Goal: Task Accomplishment & Management: Use online tool/utility

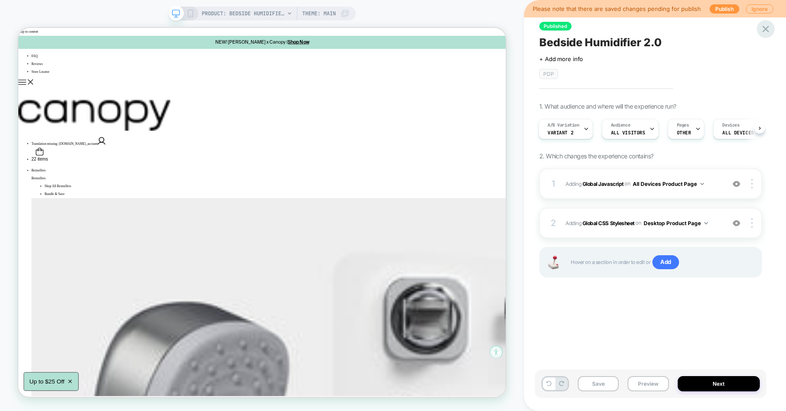
click at [767, 32] on icon at bounding box center [765, 29] width 7 height 7
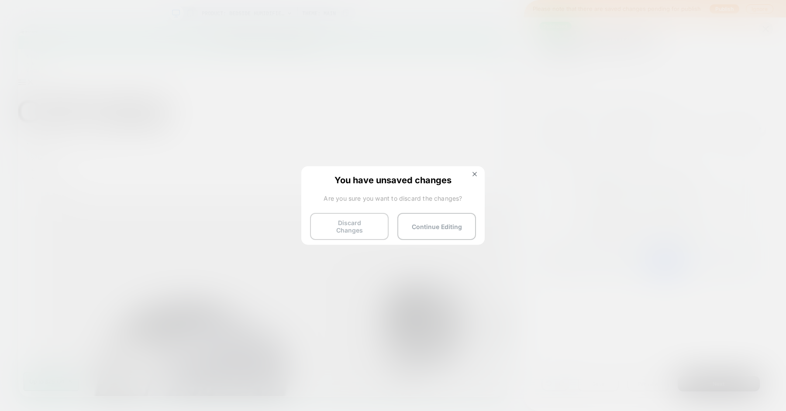
click at [361, 216] on button "Discard Changes" at bounding box center [349, 226] width 79 height 27
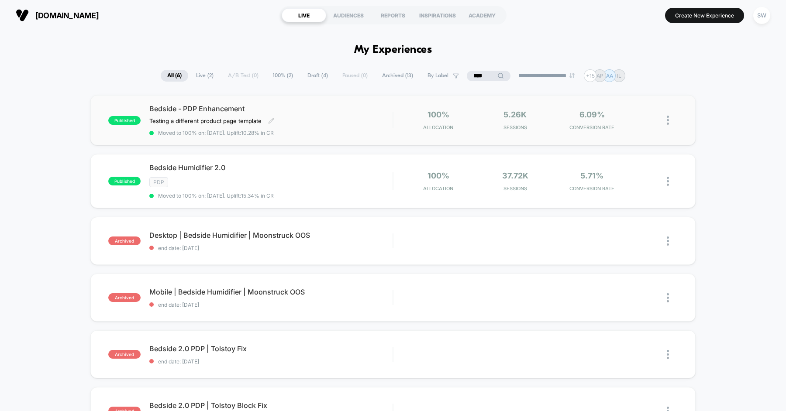
click at [326, 112] on span "Bedside - PDP Enhancement" at bounding box center [270, 108] width 243 height 9
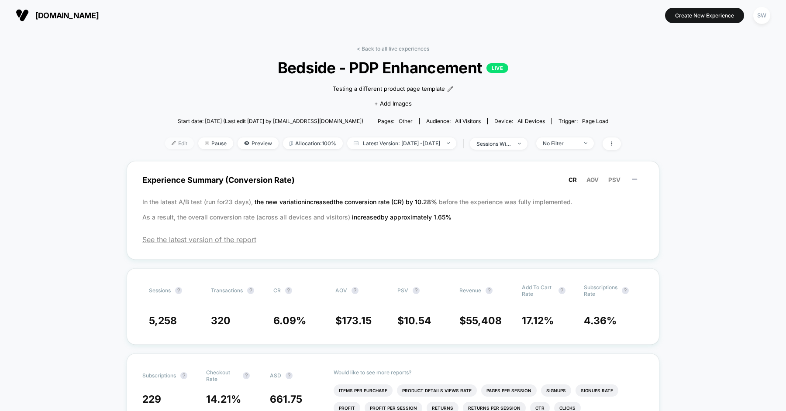
click at [165, 143] on span "Edit" at bounding box center [179, 143] width 29 height 12
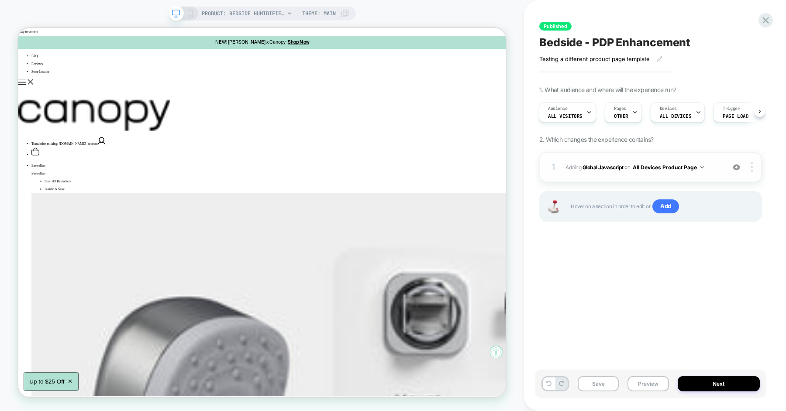
scroll to position [0, 1]
click at [713, 172] on span "Adding Global Javascript on All Devices Product Page" at bounding box center [642, 167] width 155 height 11
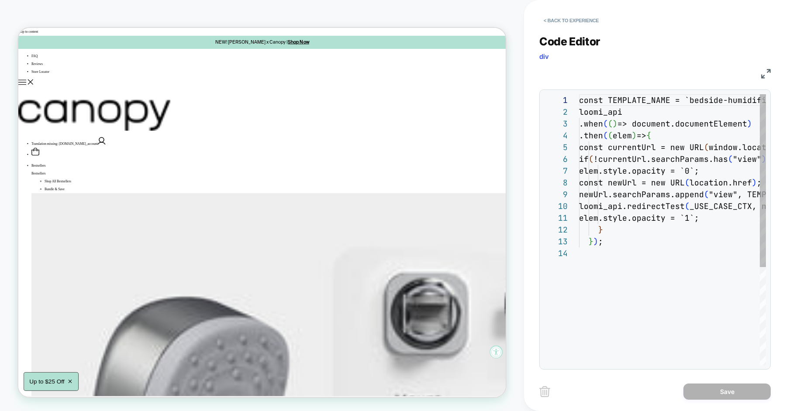
scroll to position [118, 0]
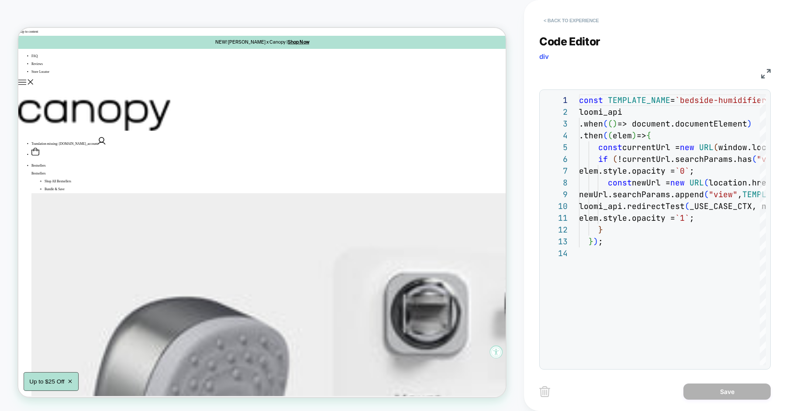
click at [579, 23] on button "< Back to experience" at bounding box center [571, 21] width 64 height 14
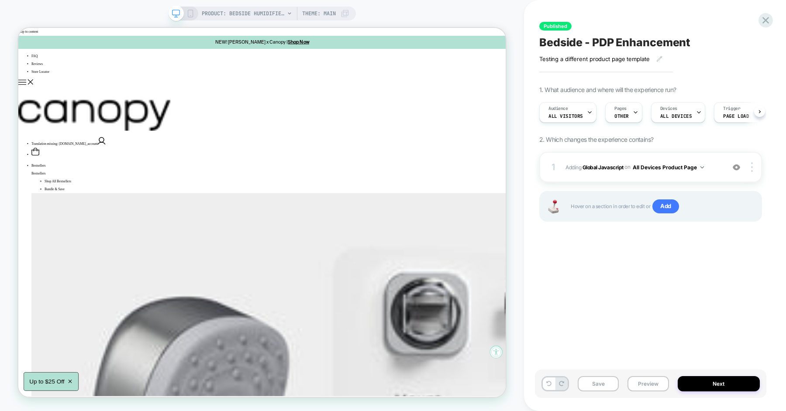
scroll to position [0, 0]
click at [768, 18] on icon at bounding box center [765, 20] width 7 height 7
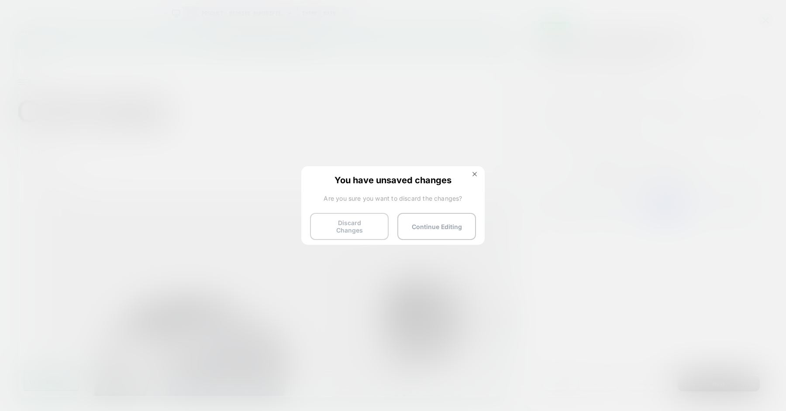
click at [363, 229] on button "Discard Changes" at bounding box center [349, 226] width 79 height 27
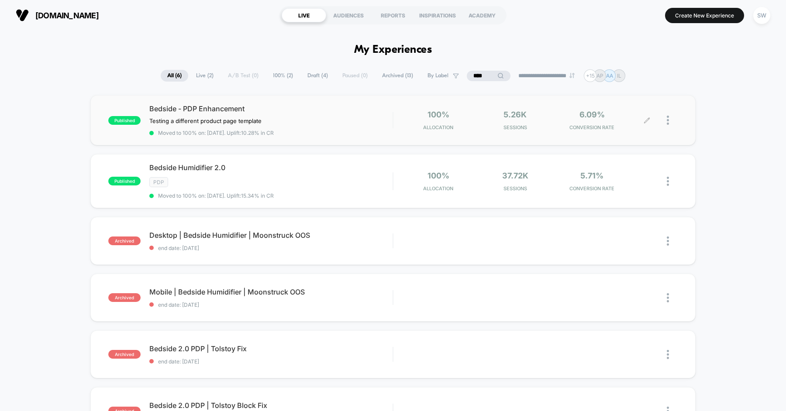
click at [669, 120] on div at bounding box center [671, 120] width 11 height 21
click at [618, 113] on div "Pause" at bounding box center [622, 110] width 79 height 20
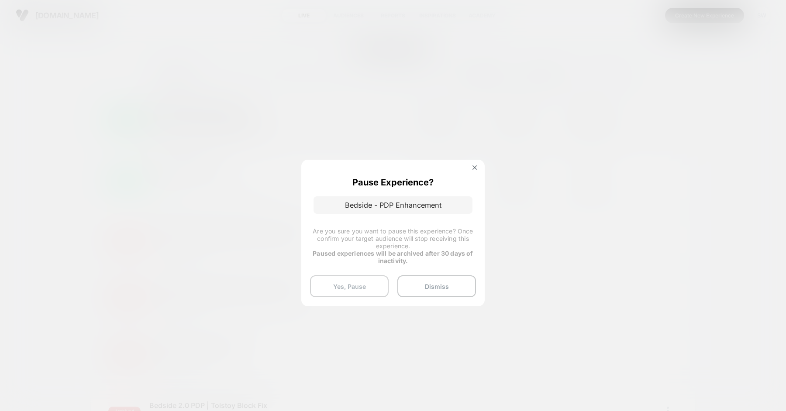
click at [353, 288] on button "Yes, Pause" at bounding box center [349, 286] width 79 height 22
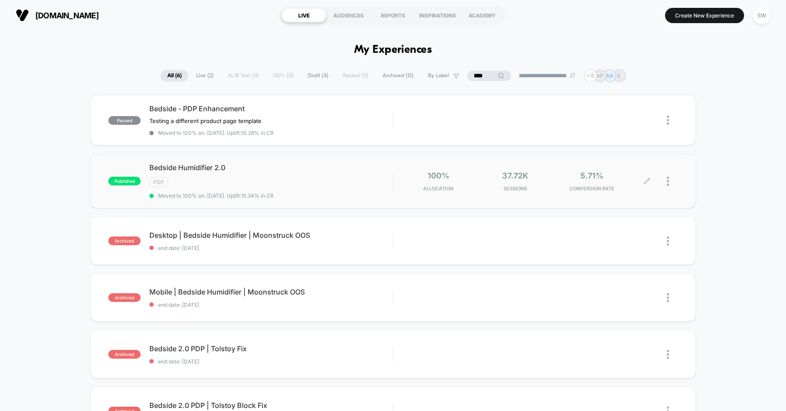
click at [670, 178] on div at bounding box center [671, 181] width 11 height 21
click at [631, 186] on div "Preview Link" at bounding box center [622, 190] width 79 height 20
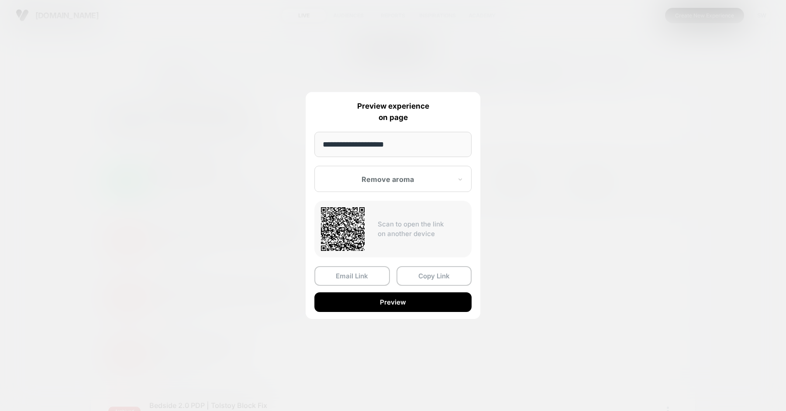
click at [391, 171] on div "Remove aroma" at bounding box center [392, 179] width 157 height 26
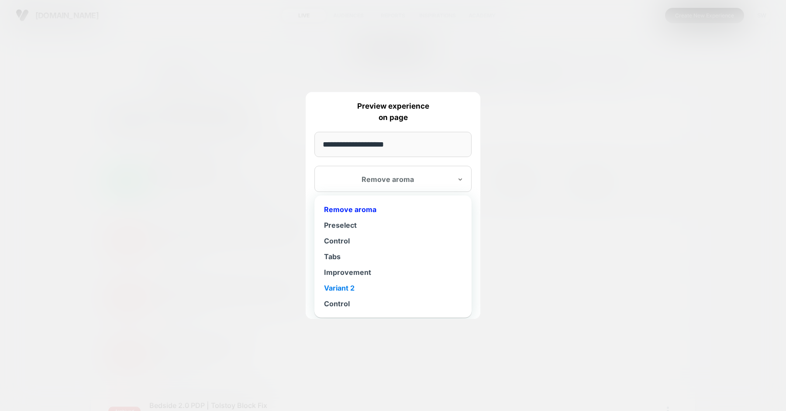
click at [359, 280] on div "Variant 2" at bounding box center [393, 288] width 148 height 16
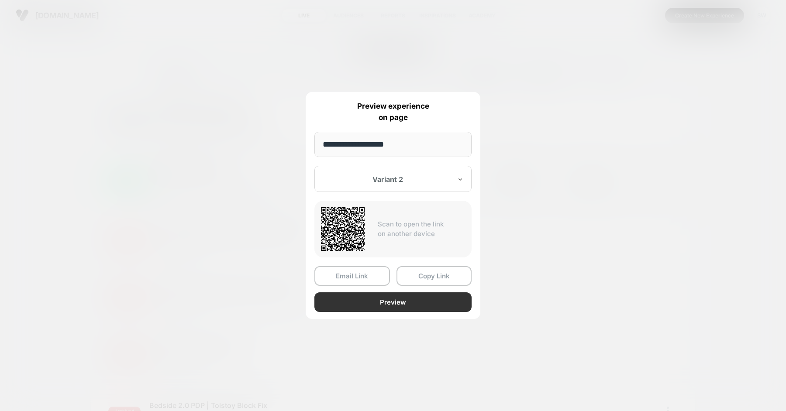
click at [388, 298] on button "Preview" at bounding box center [392, 302] width 157 height 20
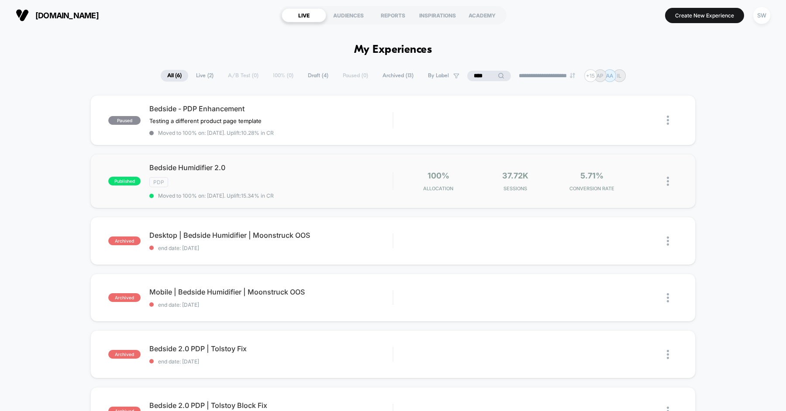
click at [669, 182] on img at bounding box center [667, 181] width 2 height 9
click at [636, 186] on div "Preview Link" at bounding box center [622, 190] width 79 height 20
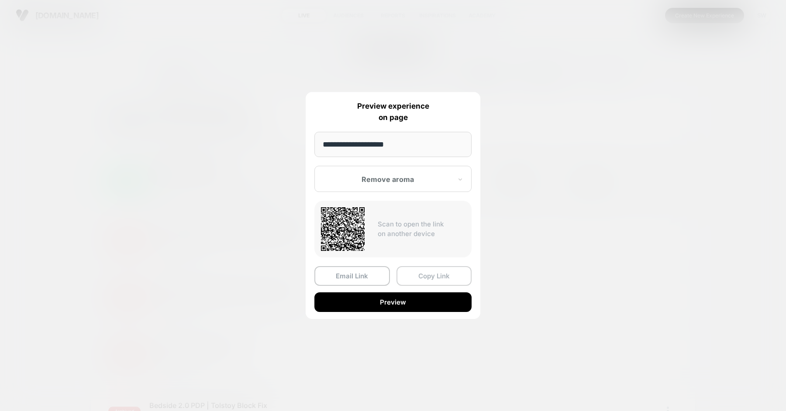
click at [435, 272] on button "Copy Link" at bounding box center [433, 276] width 75 height 20
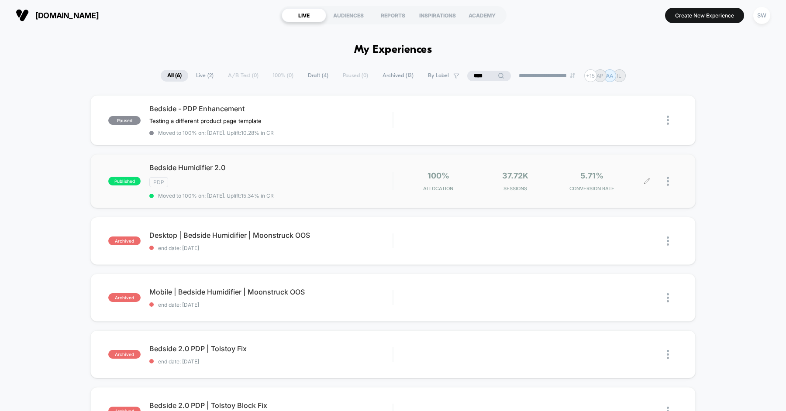
click at [672, 179] on div at bounding box center [671, 181] width 11 height 21
click at [624, 191] on div "Preview Link" at bounding box center [622, 190] width 79 height 20
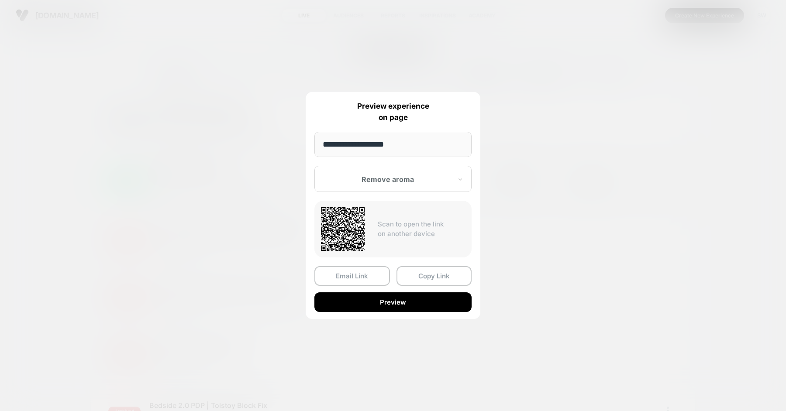
click at [405, 187] on div "Remove aroma" at bounding box center [392, 179] width 157 height 26
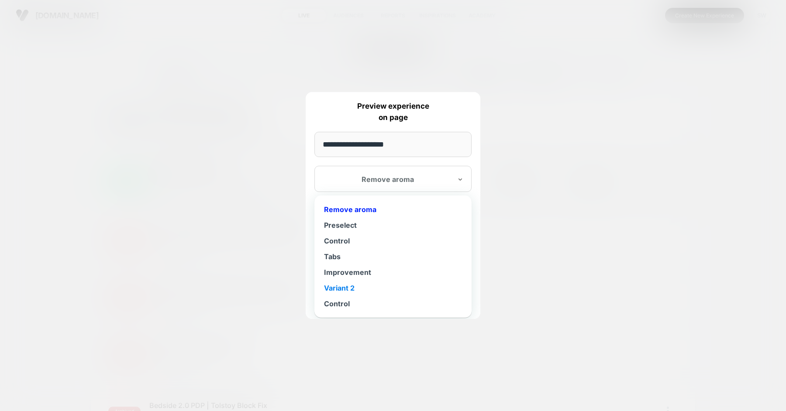
click at [353, 288] on div "Variant 2" at bounding box center [393, 288] width 148 height 16
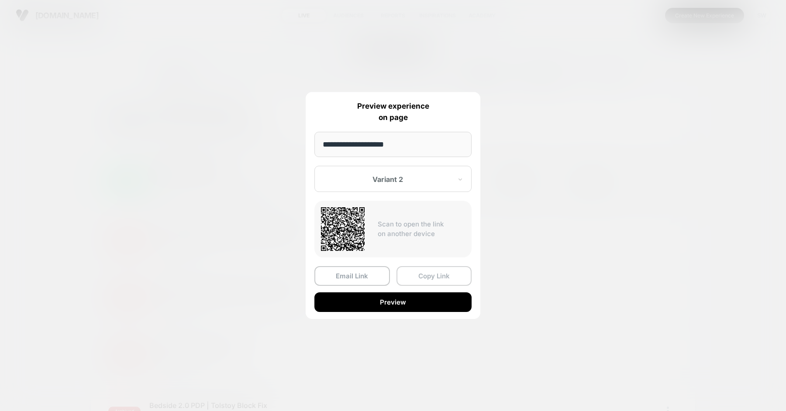
click at [423, 273] on button "Copy Link" at bounding box center [433, 276] width 75 height 20
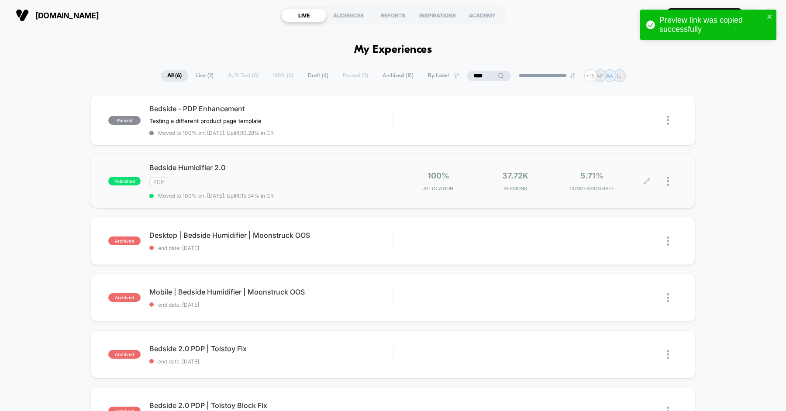
click at [666, 178] on div at bounding box center [662, 181] width 31 height 21
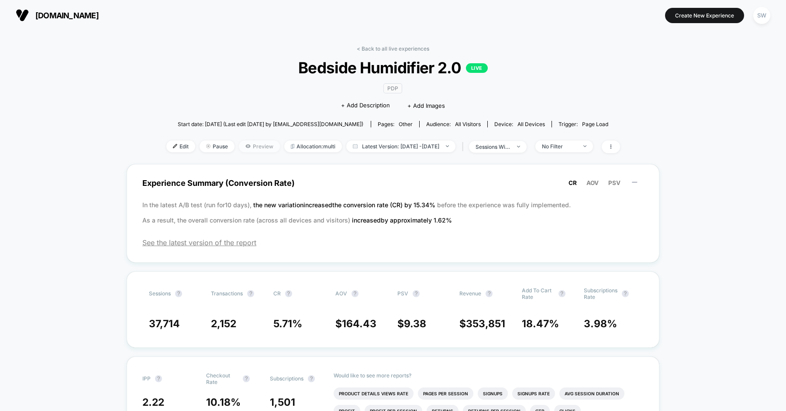
click at [245, 148] on span "Preview" at bounding box center [259, 147] width 41 height 12
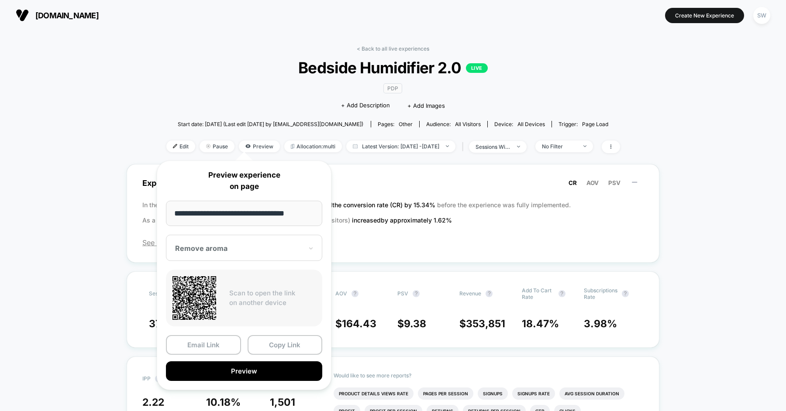
click at [281, 253] on div "Remove aroma" at bounding box center [244, 248] width 156 height 26
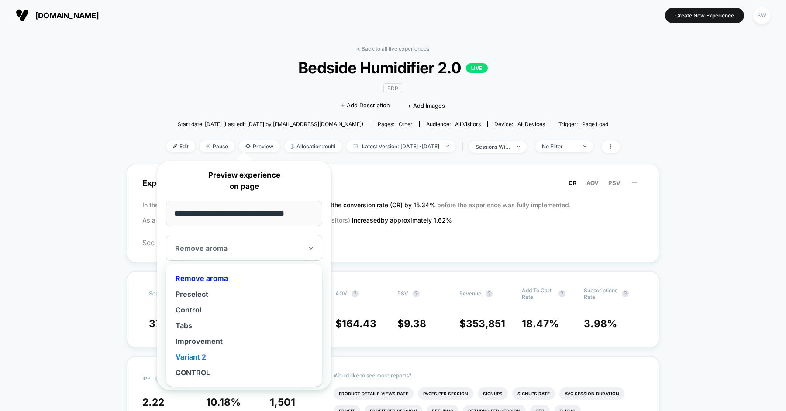
click at [209, 353] on div "Variant 2" at bounding box center [244, 357] width 148 height 16
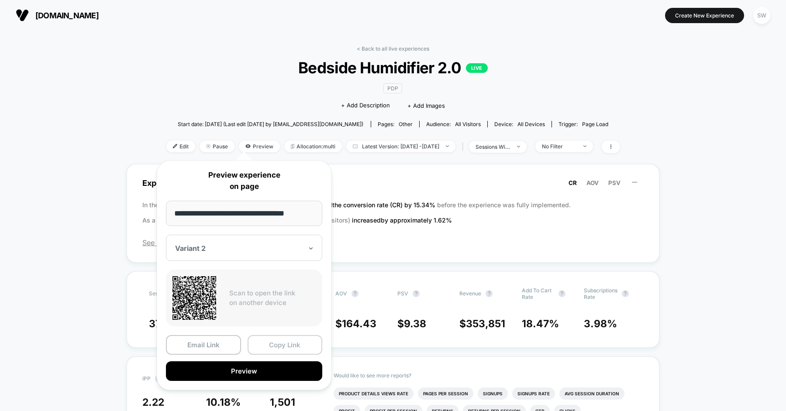
click at [272, 338] on button "Copy Link" at bounding box center [284, 345] width 75 height 20
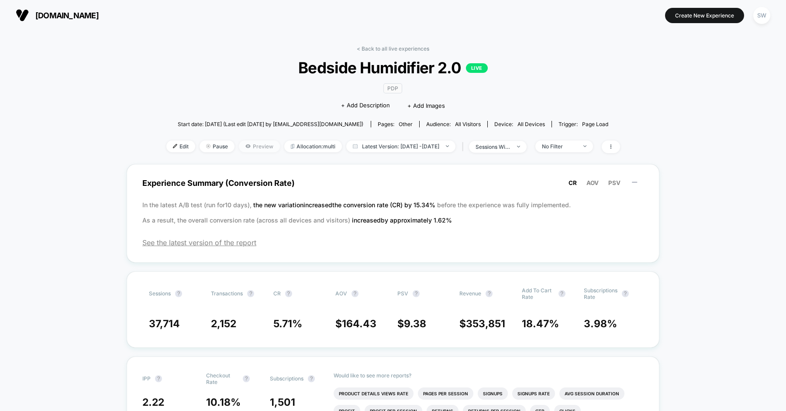
click at [243, 145] on span "Preview" at bounding box center [259, 147] width 41 height 12
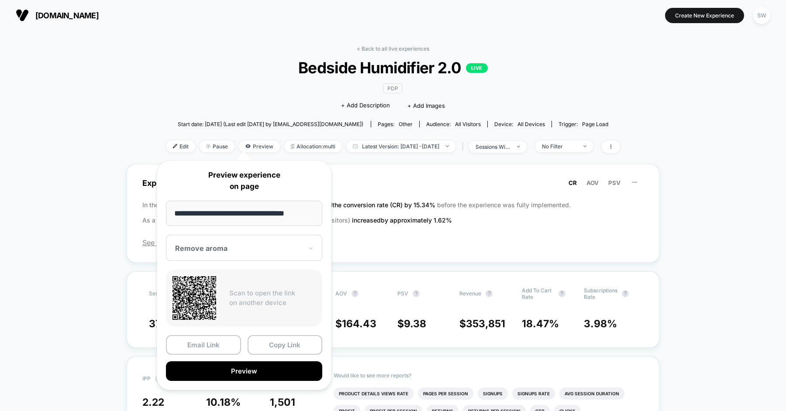
click at [257, 241] on div "Remove aroma" at bounding box center [244, 248] width 156 height 26
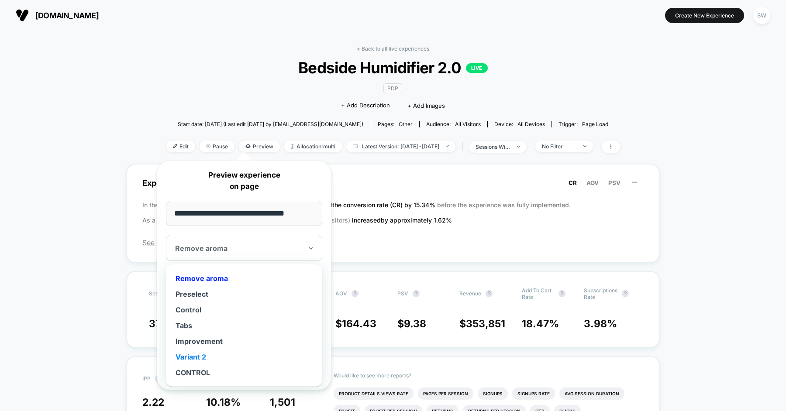
click at [204, 357] on div "Variant 2" at bounding box center [244, 357] width 148 height 16
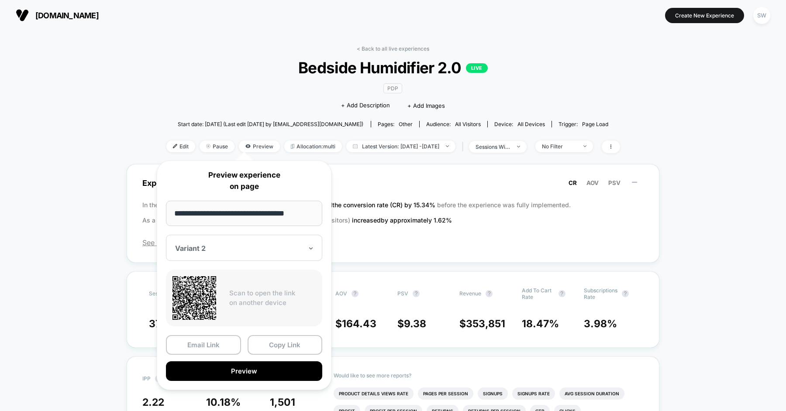
click at [302, 216] on input "**********" at bounding box center [244, 213] width 156 height 25
click at [271, 339] on button "Copy Link" at bounding box center [284, 345] width 75 height 20
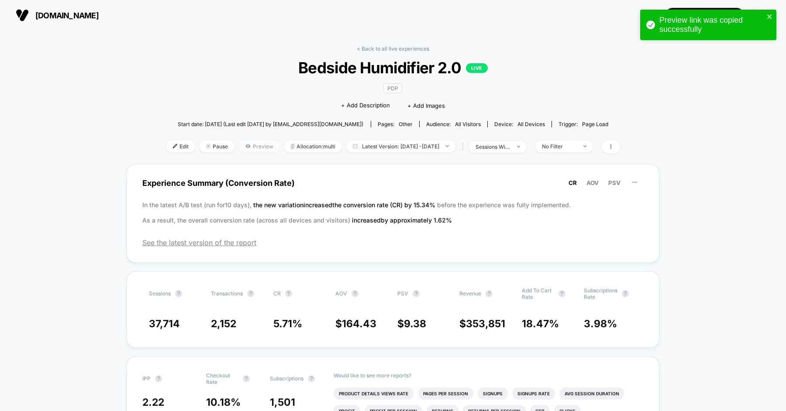
click at [239, 143] on span "Preview" at bounding box center [259, 147] width 41 height 12
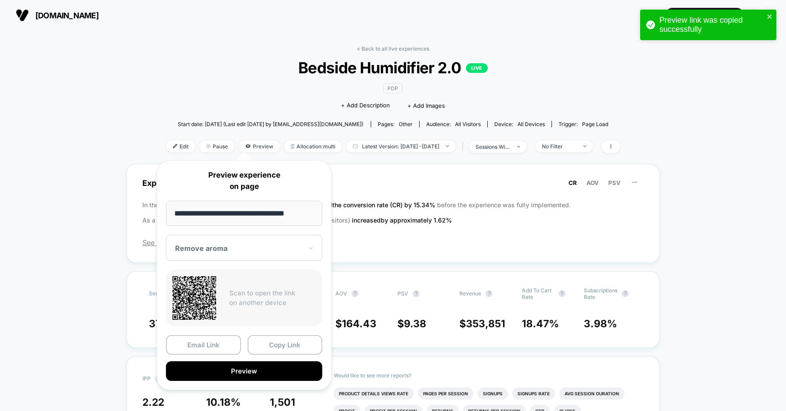
click at [274, 243] on div "Remove aroma" at bounding box center [238, 248] width 129 height 10
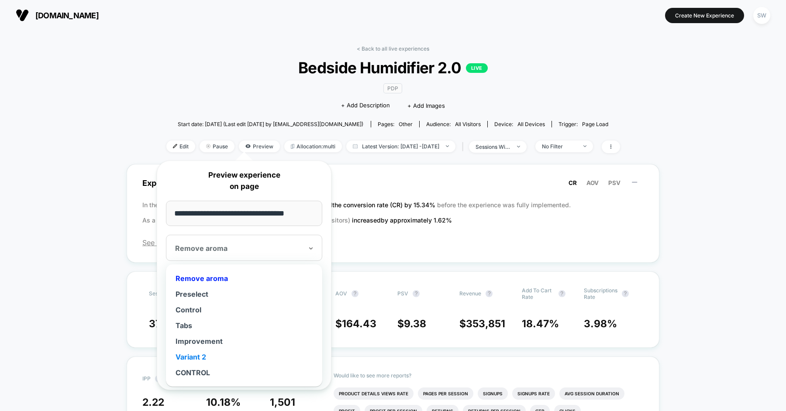
click at [208, 350] on div "Variant 2" at bounding box center [244, 357] width 148 height 16
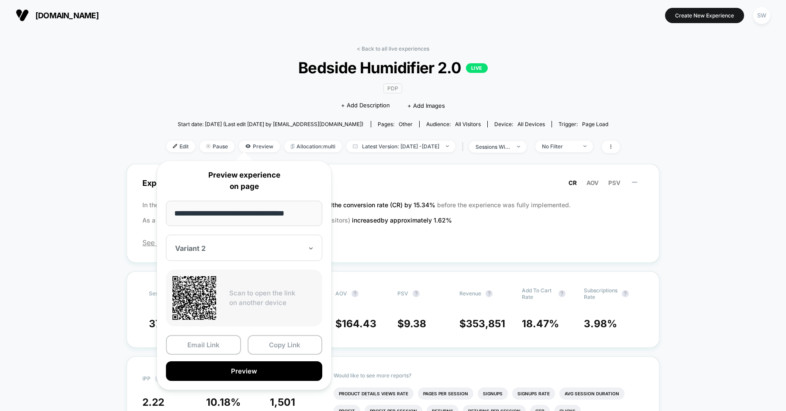
click at [173, 97] on div "< Back to all live experiences Bedside Humidifier 2.0 LIVE PDP Click to edit ex…" at bounding box center [392, 104] width 453 height 119
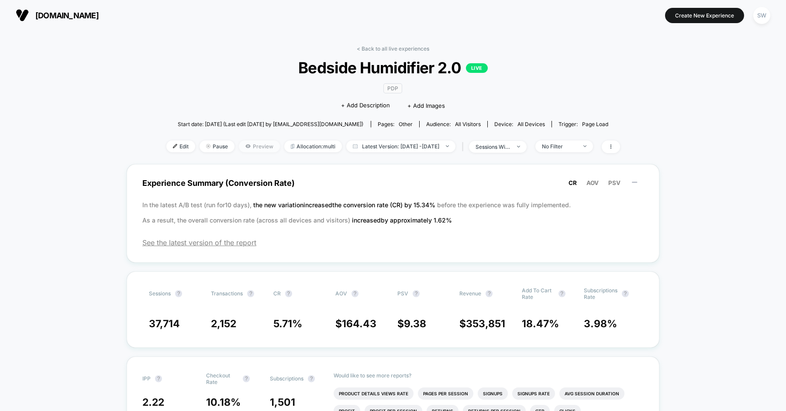
click at [257, 150] on span "Preview" at bounding box center [259, 147] width 41 height 12
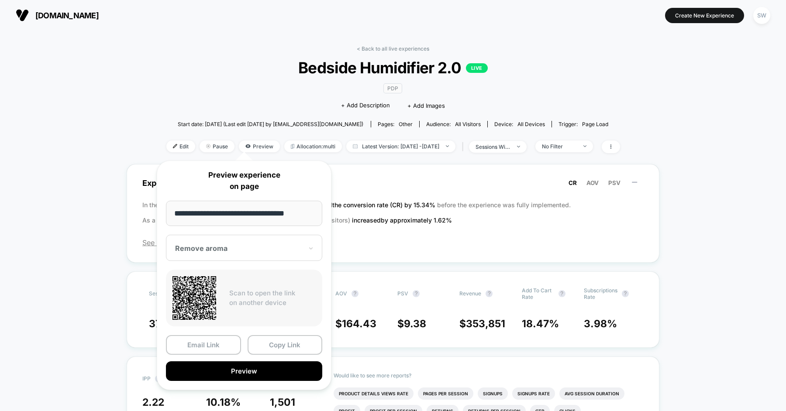
click at [264, 252] on div "Remove aroma" at bounding box center [238, 248] width 129 height 10
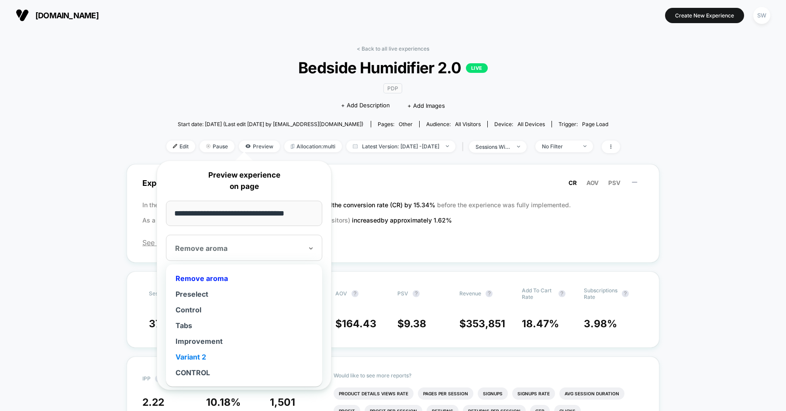
click at [220, 353] on div "Variant 2" at bounding box center [244, 357] width 148 height 16
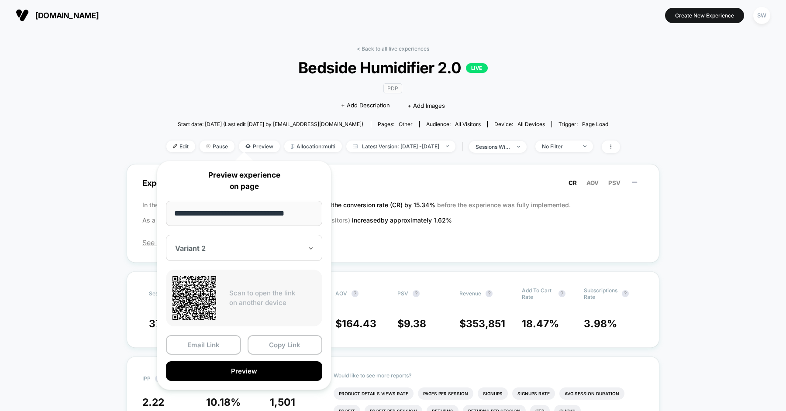
click at [303, 217] on input "**********" at bounding box center [244, 213] width 156 height 25
click at [267, 347] on button "Copy Link" at bounding box center [284, 345] width 75 height 20
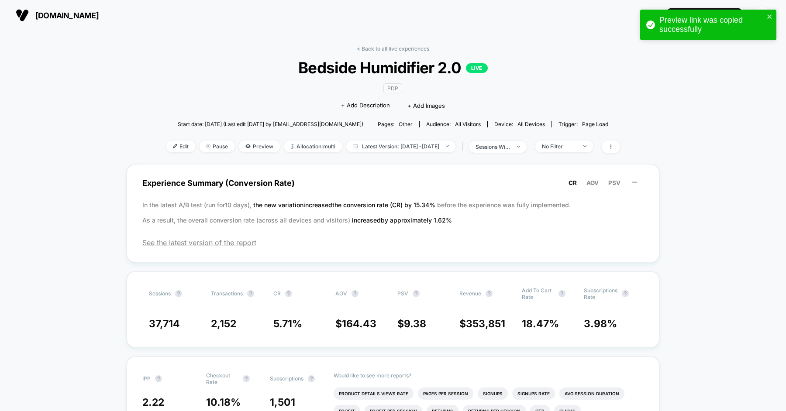
click at [772, 16] on icon "close" at bounding box center [769, 16] width 6 height 7
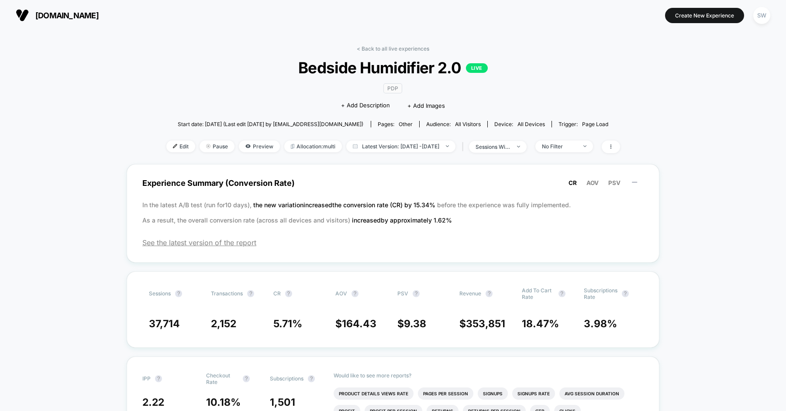
click at [253, 148] on span "Preview" at bounding box center [259, 147] width 41 height 12
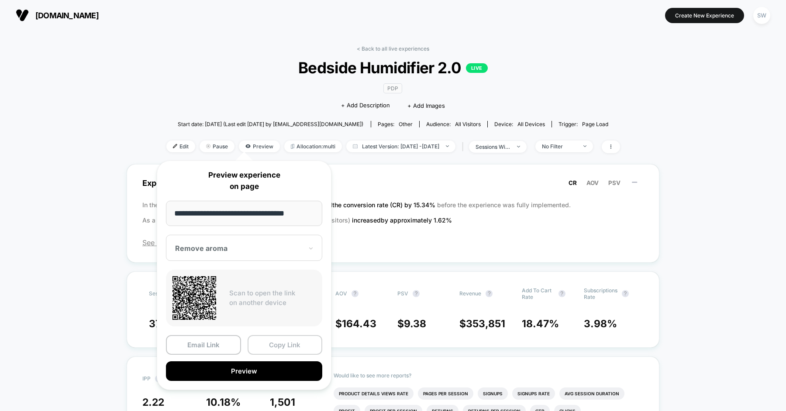
click at [270, 339] on button "Copy Link" at bounding box center [284, 345] width 75 height 20
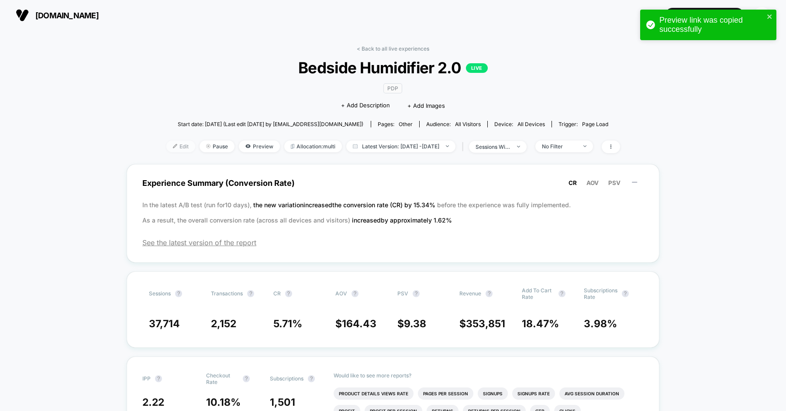
click at [173, 144] on span "Edit" at bounding box center [180, 147] width 29 height 12
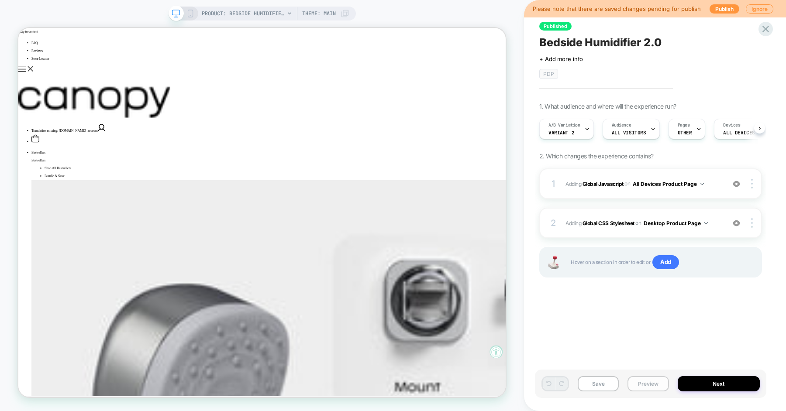
scroll to position [0, 0]
click at [640, 382] on button "Preview" at bounding box center [647, 383] width 41 height 15
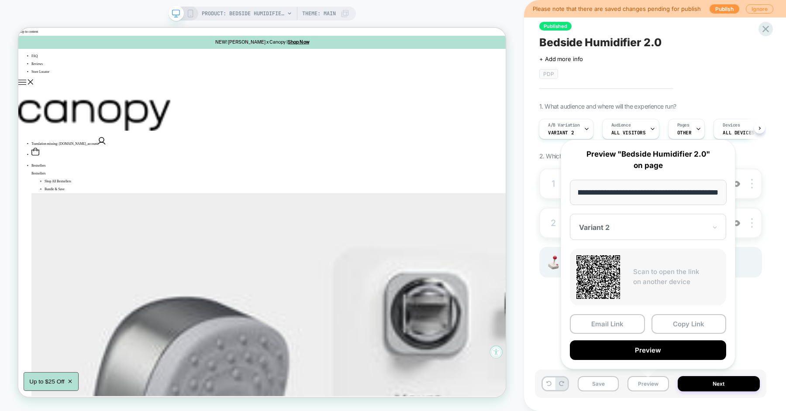
scroll to position [0, 1]
type input "**********"
click at [669, 316] on button "Copy Link" at bounding box center [688, 324] width 75 height 20
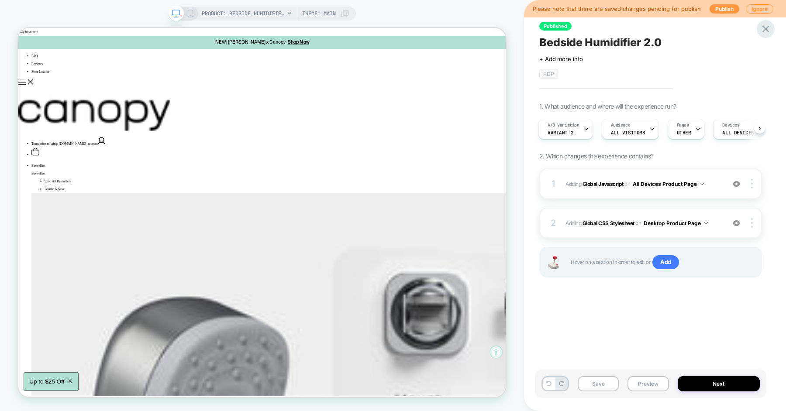
click at [768, 30] on icon at bounding box center [765, 29] width 12 height 12
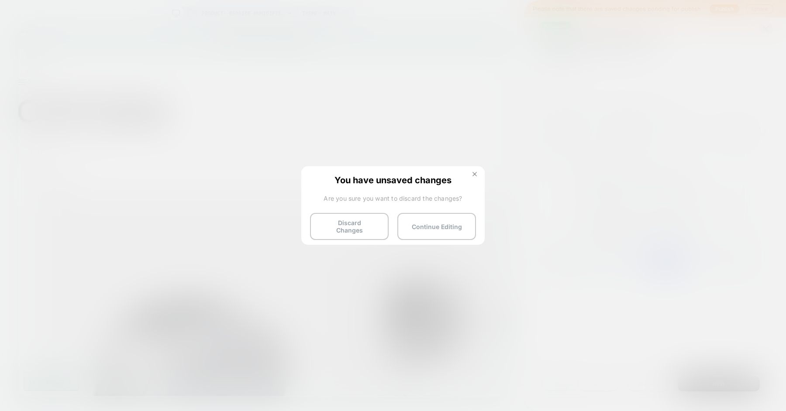
click at [473, 175] on img at bounding box center [474, 174] width 4 height 4
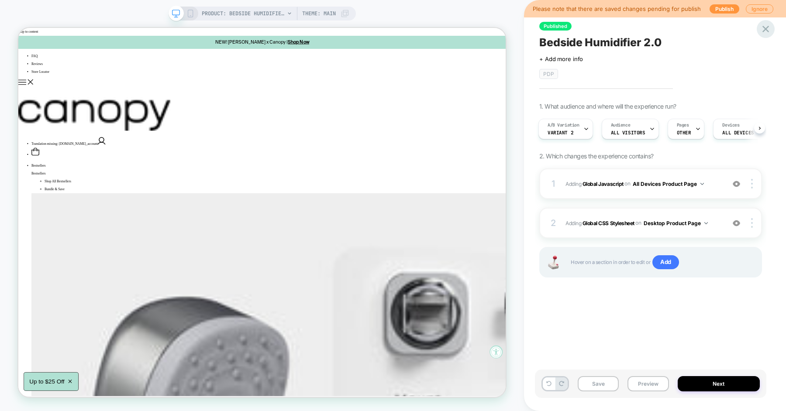
click at [764, 26] on icon at bounding box center [765, 29] width 12 height 12
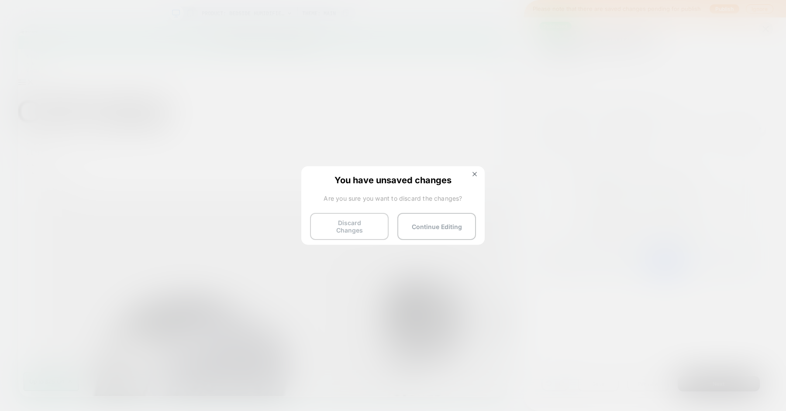
click at [349, 224] on button "Discard Changes" at bounding box center [349, 226] width 79 height 27
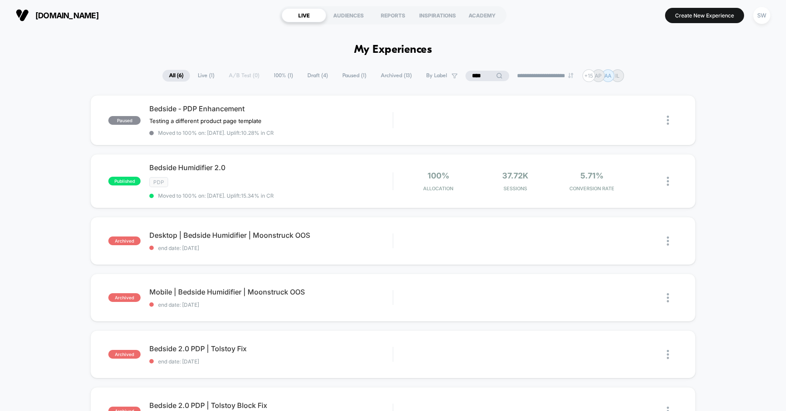
click at [472, 75] on input "****" at bounding box center [487, 76] width 44 height 10
click at [472, 75] on input "****" at bounding box center [486, 76] width 87 height 10
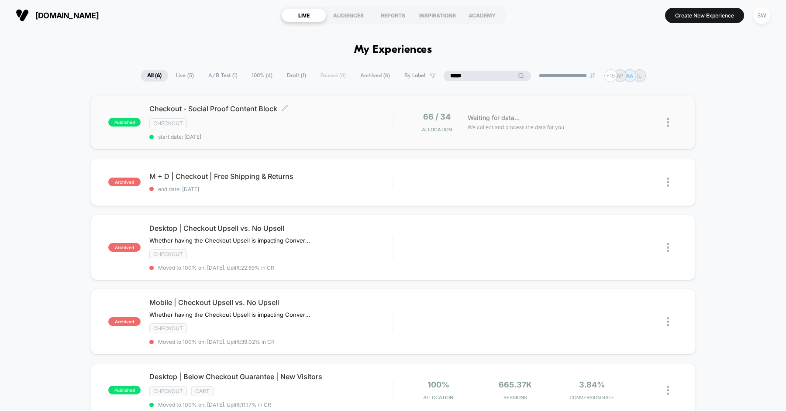
type input "*****"
click at [268, 119] on div "CHECKOUT" at bounding box center [270, 123] width 243 height 10
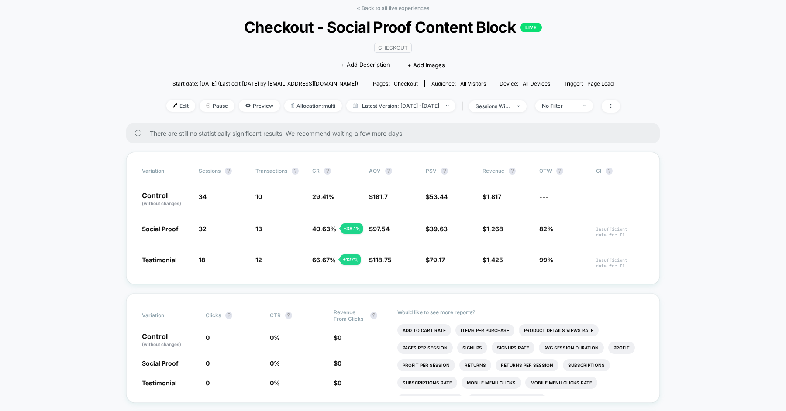
scroll to position [25, 0]
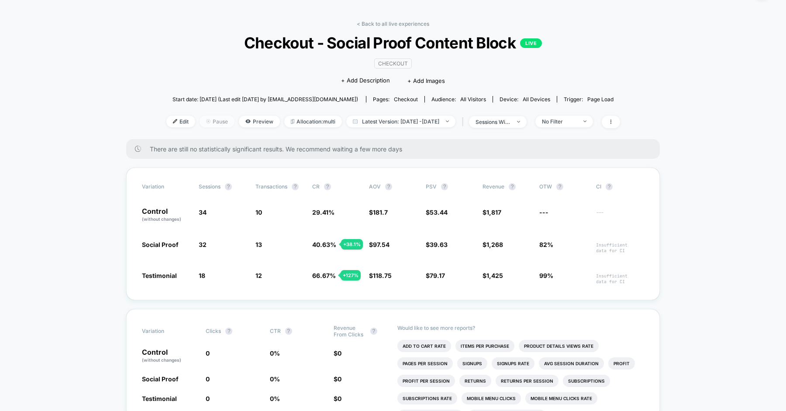
click at [203, 116] on span "Pause" at bounding box center [216, 122] width 35 height 12
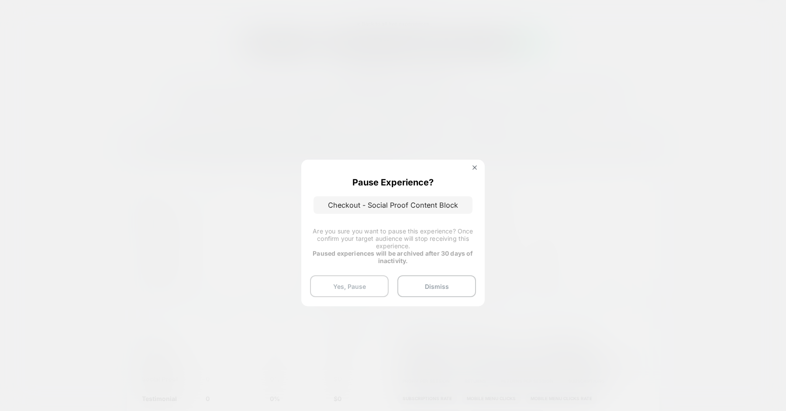
click at [360, 282] on button "Yes, Pause" at bounding box center [349, 286] width 79 height 22
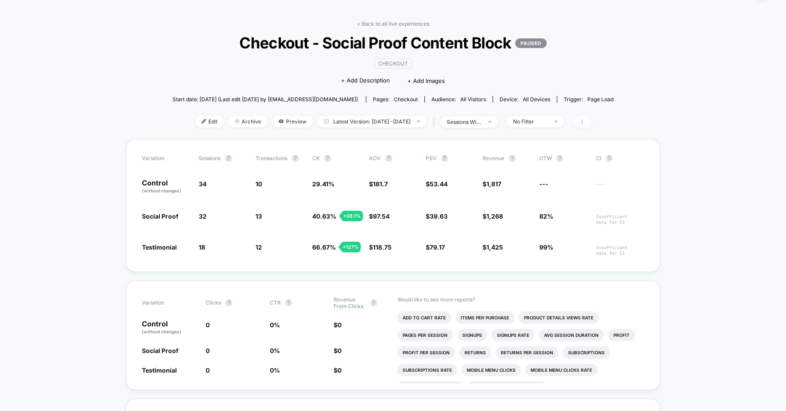
click at [584, 119] on icon at bounding box center [581, 121] width 5 height 5
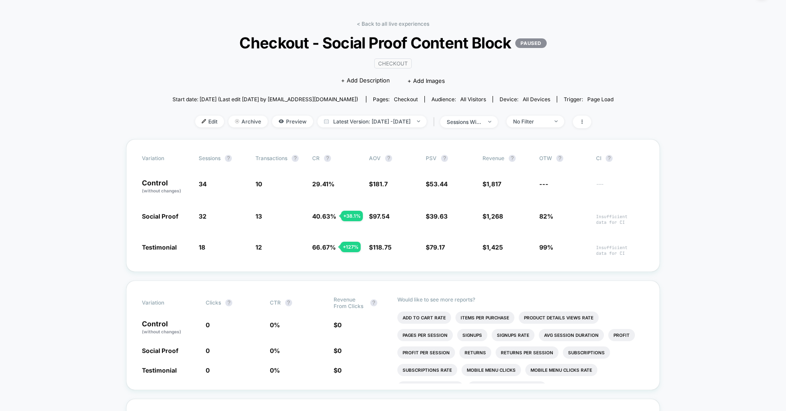
scroll to position [12, 0]
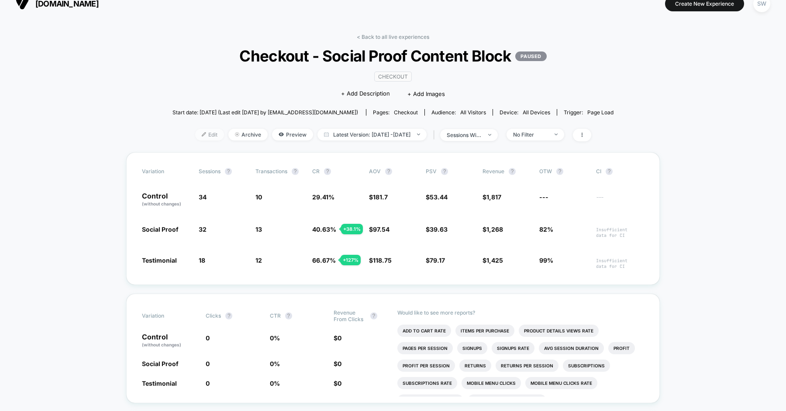
click at [202, 131] on span "Edit" at bounding box center [209, 135] width 29 height 12
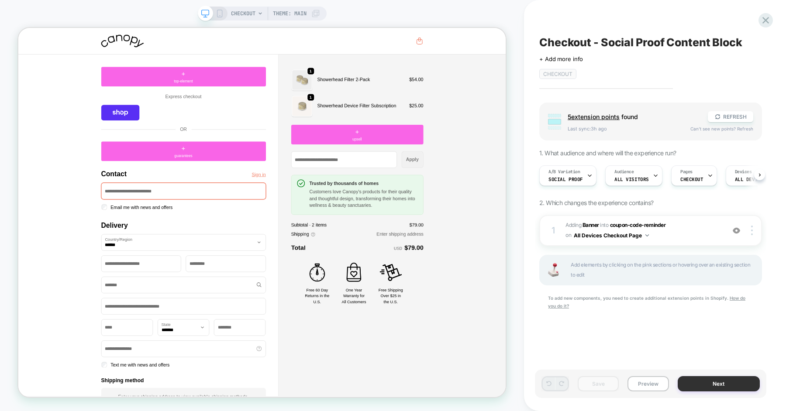
click at [708, 380] on button "Next" at bounding box center [718, 383] width 82 height 15
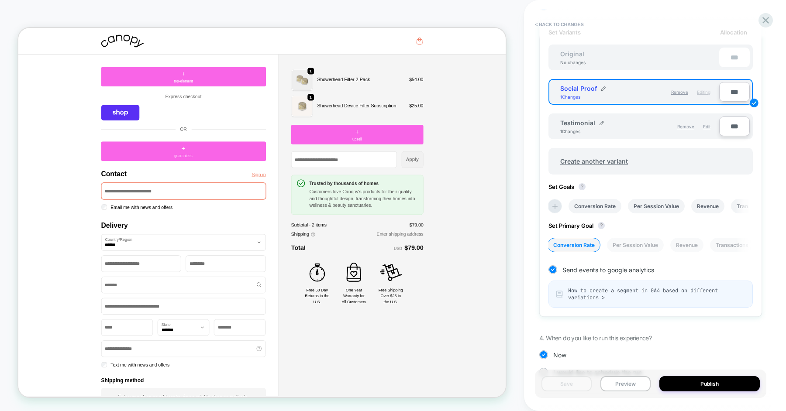
scroll to position [305, 0]
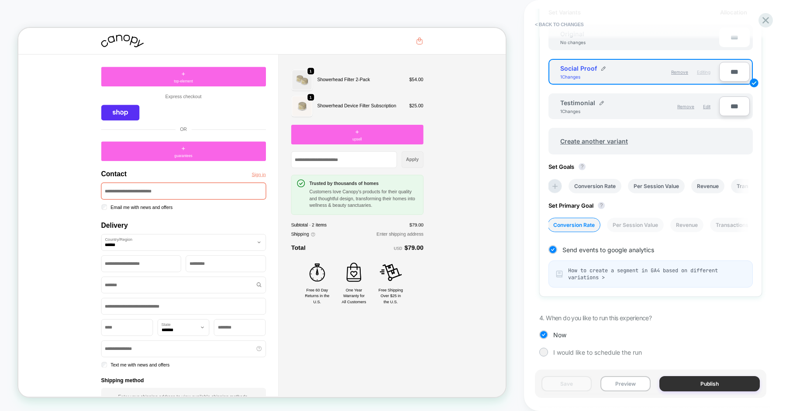
click at [669, 378] on button "Publish" at bounding box center [709, 383] width 100 height 15
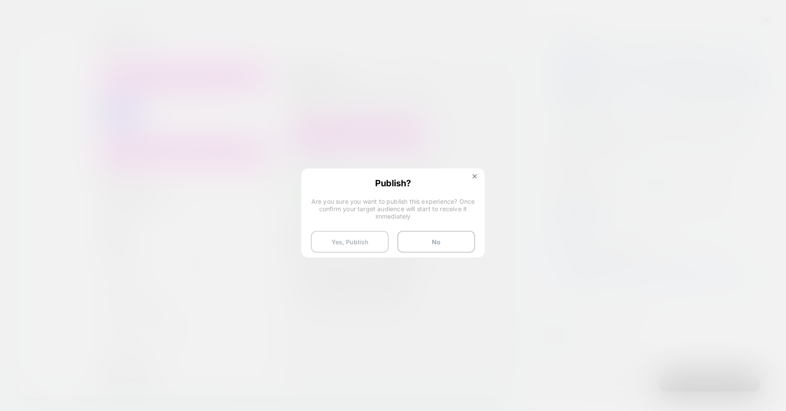
click at [371, 244] on button "Yes, Publish" at bounding box center [350, 242] width 78 height 22
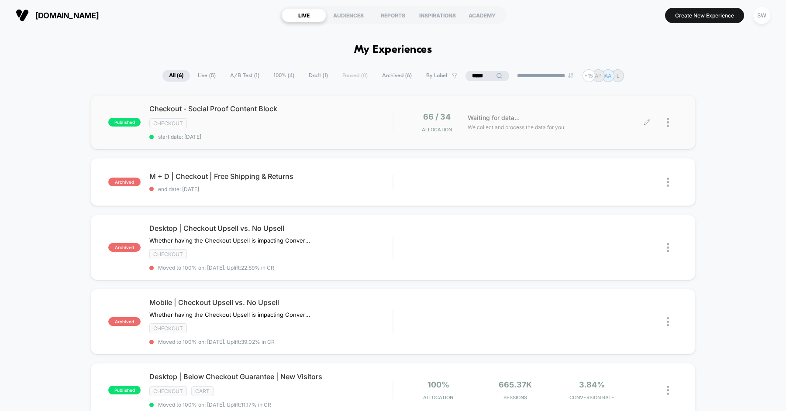
click at [666, 120] on div at bounding box center [662, 122] width 31 height 21
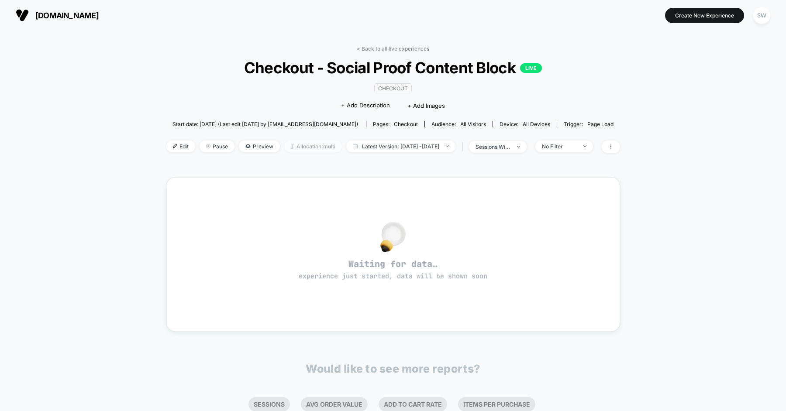
click at [291, 145] on span "Allocation: multi" at bounding box center [313, 147] width 58 height 12
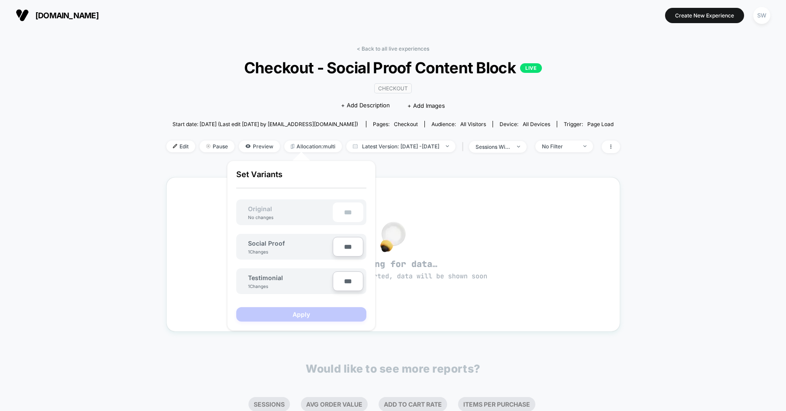
click at [54, 154] on div "< Back to all live experiences Checkout - Social Proof Content Block LIVE CHECK…" at bounding box center [393, 283] width 786 height 504
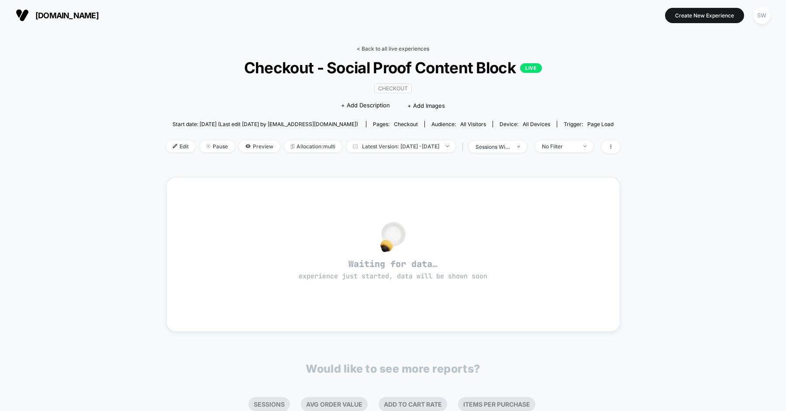
click at [377, 47] on link "< Back to all live experiences" at bounding box center [393, 48] width 72 height 7
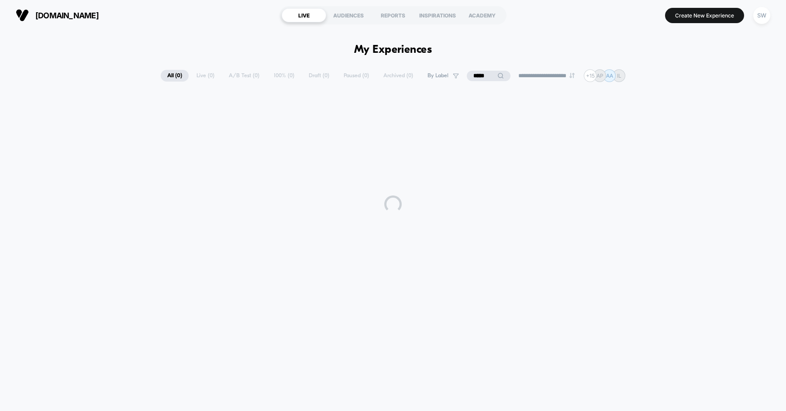
click at [477, 73] on input "*****" at bounding box center [489, 76] width 44 height 10
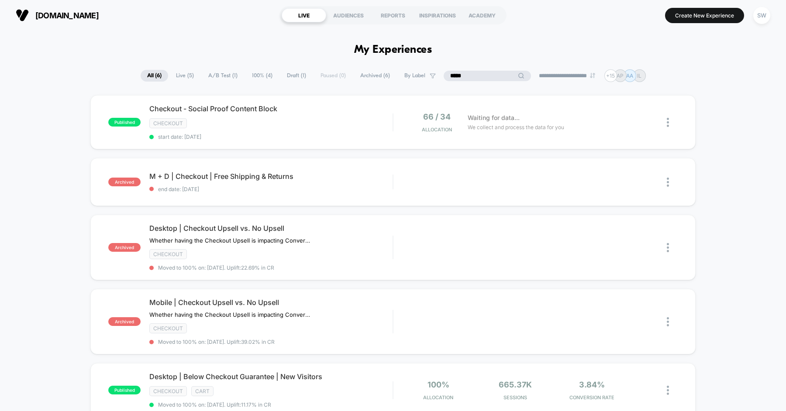
click at [477, 73] on input "*****" at bounding box center [486, 76] width 87 height 10
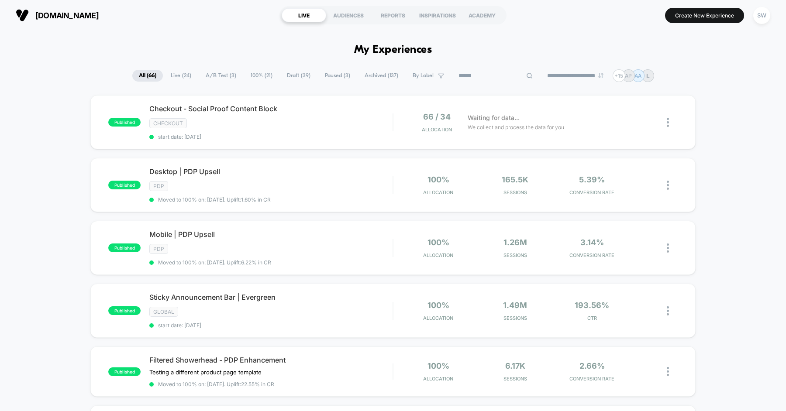
click at [496, 77] on input at bounding box center [495, 76] width 44 height 10
type input "***"
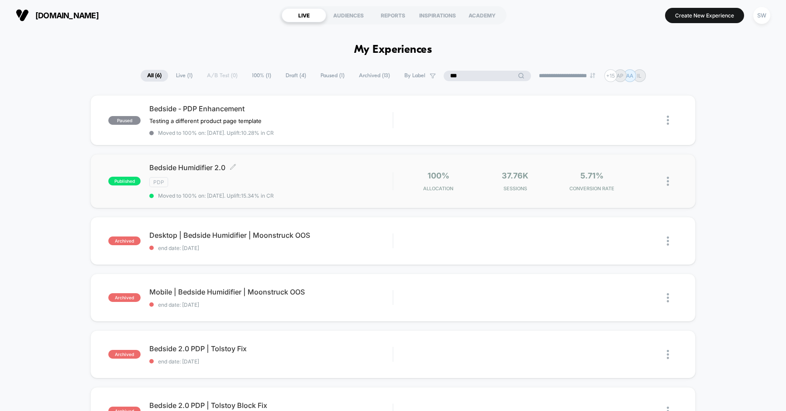
click at [294, 171] on div "Bedside Humidifier 2.0 Click to edit experience details Click to edit experienc…" at bounding box center [270, 181] width 243 height 36
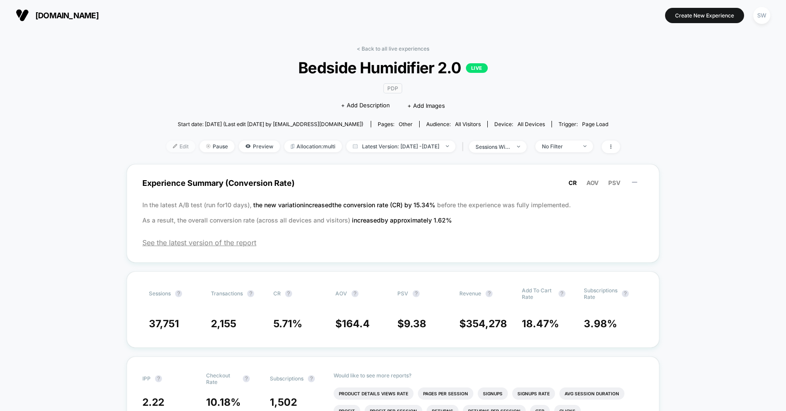
click at [166, 146] on span "Edit" at bounding box center [180, 147] width 29 height 12
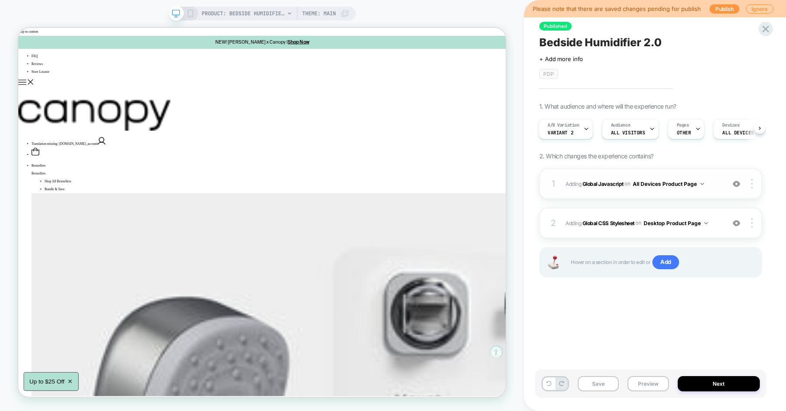
click at [563, 182] on div "1 Adding Global Javascript on All Devices Product Page Add Before Add After Tar…" at bounding box center [650, 183] width 223 height 31
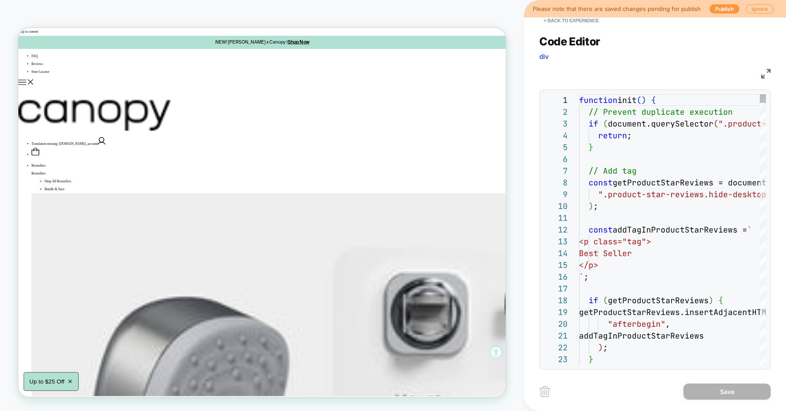
scroll to position [118, 0]
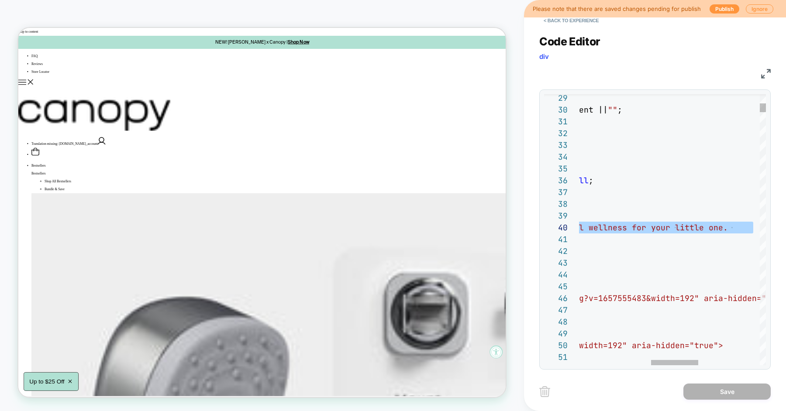
scroll to position [106, 428]
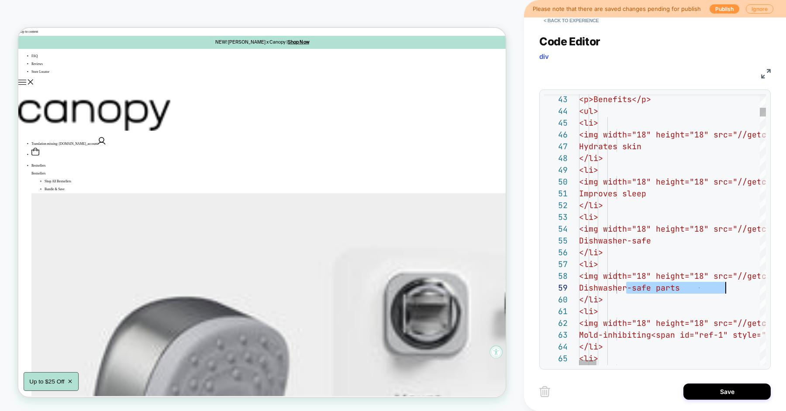
scroll to position [94, 160]
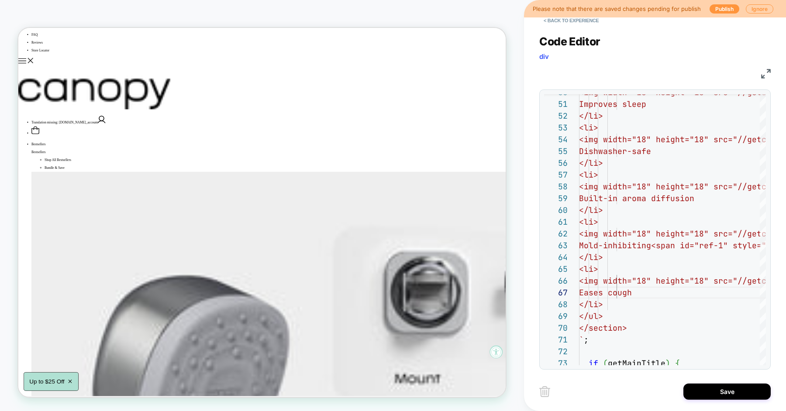
scroll to position [27, 0]
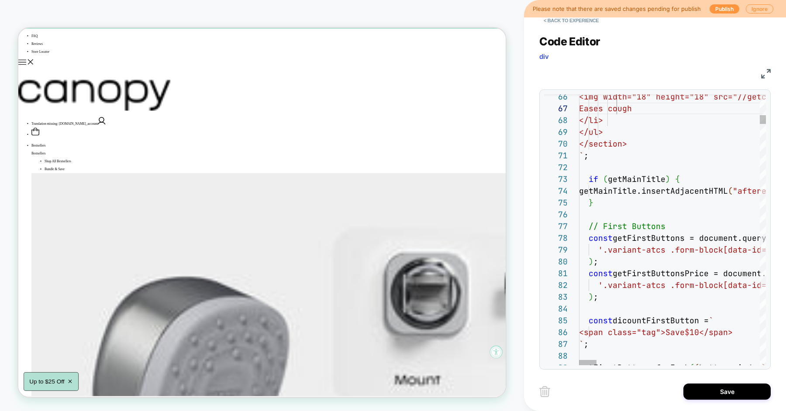
type textarea "**********"
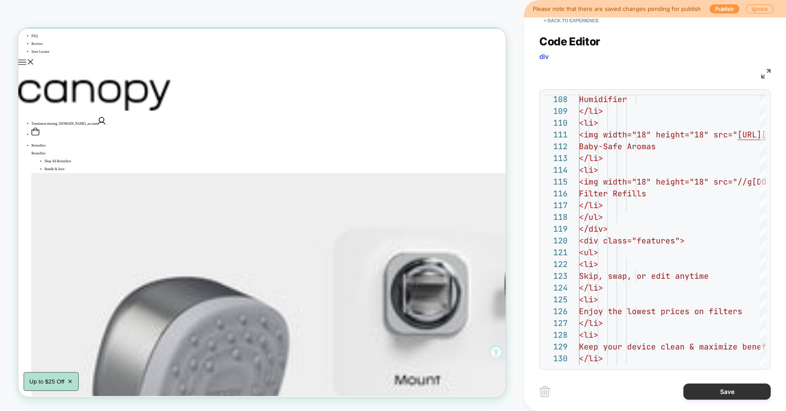
click at [708, 399] on button "Save" at bounding box center [726, 392] width 87 height 16
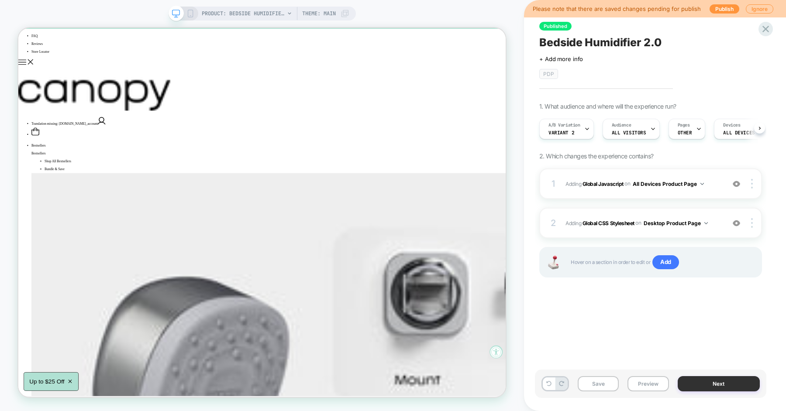
scroll to position [0, 0]
click at [643, 385] on button "Preview" at bounding box center [647, 383] width 41 height 15
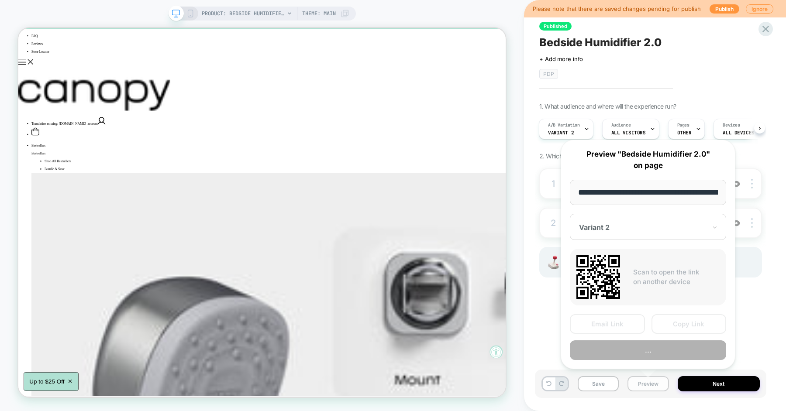
scroll to position [0, 62]
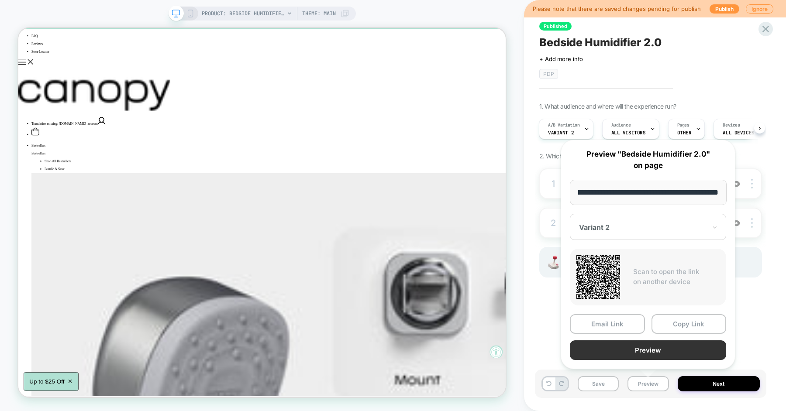
click at [647, 352] on button "Preview" at bounding box center [648, 350] width 156 height 20
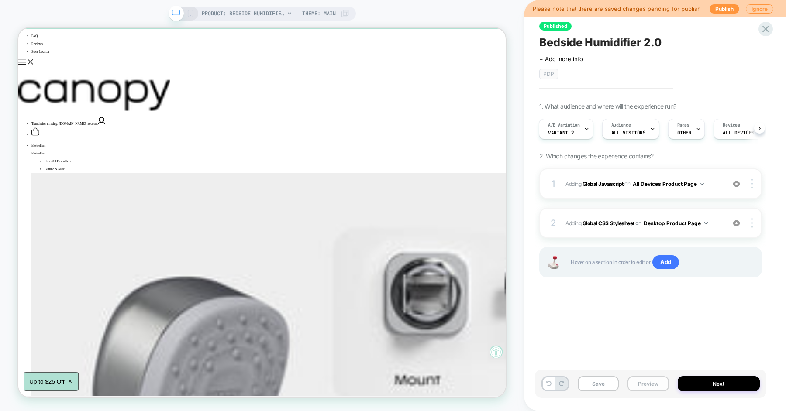
click at [655, 387] on button "Preview" at bounding box center [647, 383] width 41 height 15
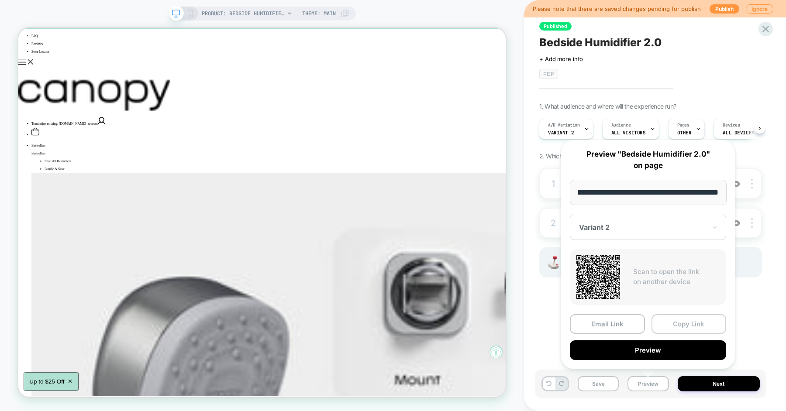
click at [666, 329] on button "Copy Link" at bounding box center [688, 324] width 75 height 20
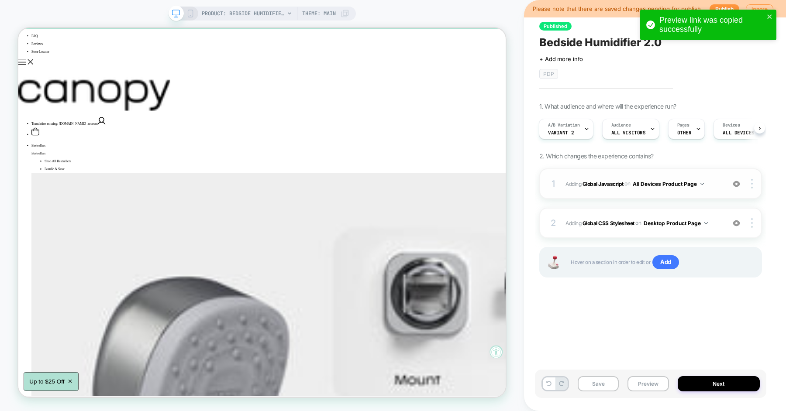
click at [713, 177] on div "1 Adding Global Javascript on All Devices Product Page Add Before Add After Tar…" at bounding box center [650, 183] width 223 height 31
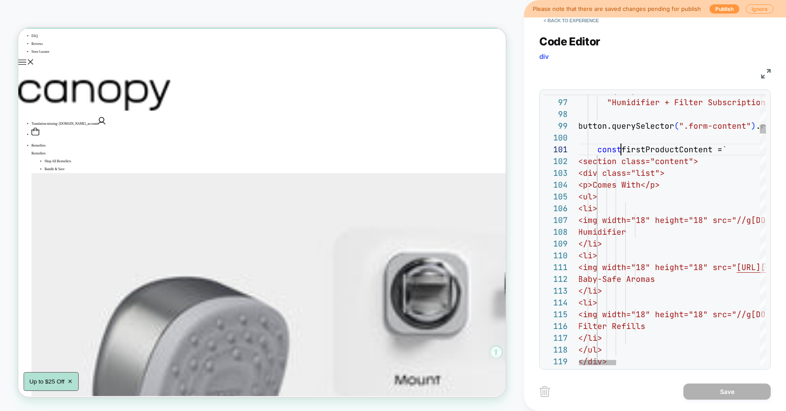
scroll to position [0, 42]
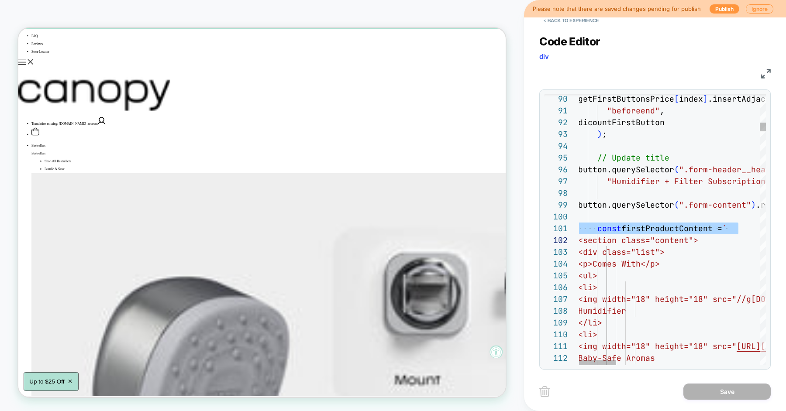
scroll to position [0, 0]
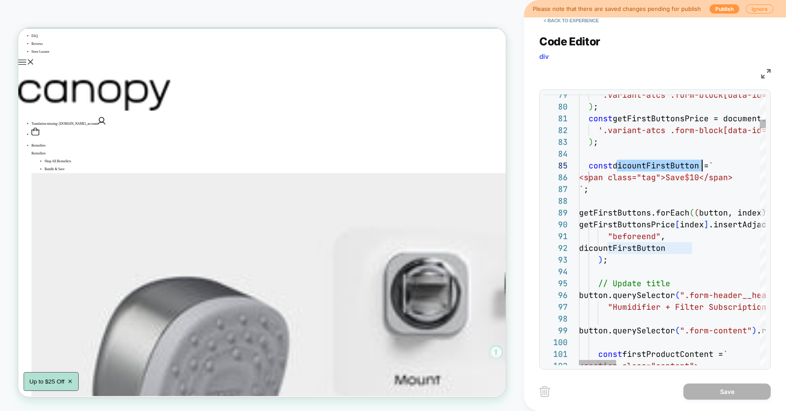
scroll to position [47, 123]
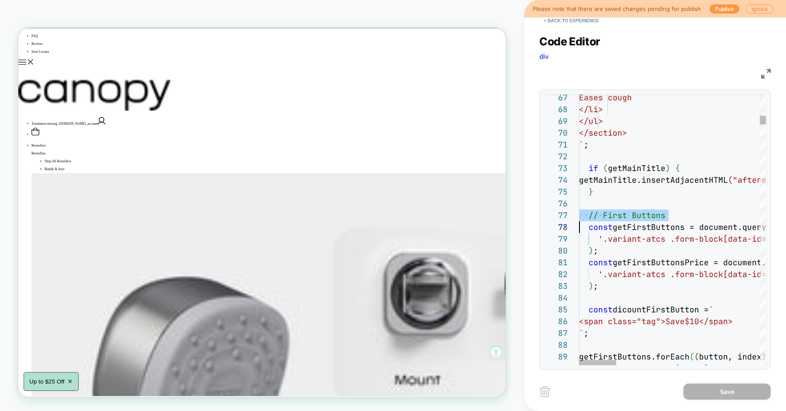
scroll to position [70, 0]
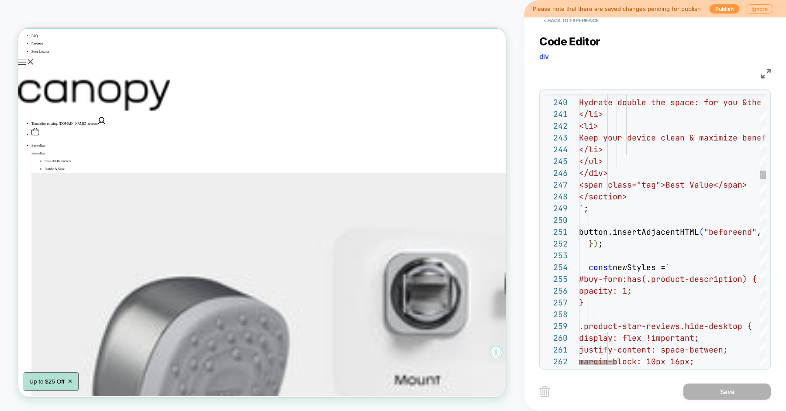
type textarea "**********"
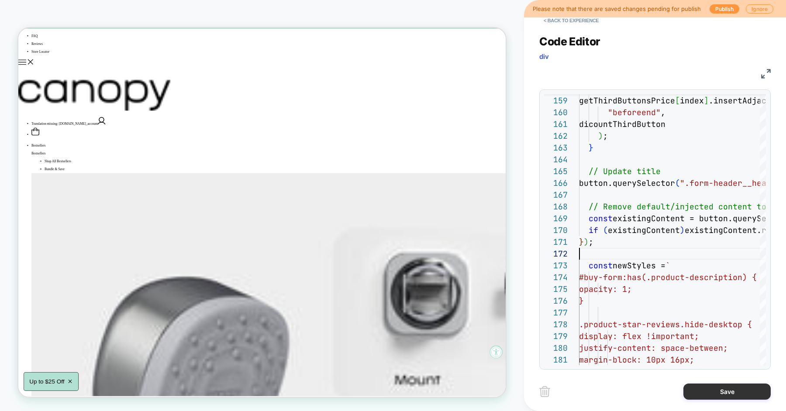
click at [706, 390] on button "Save" at bounding box center [726, 392] width 87 height 16
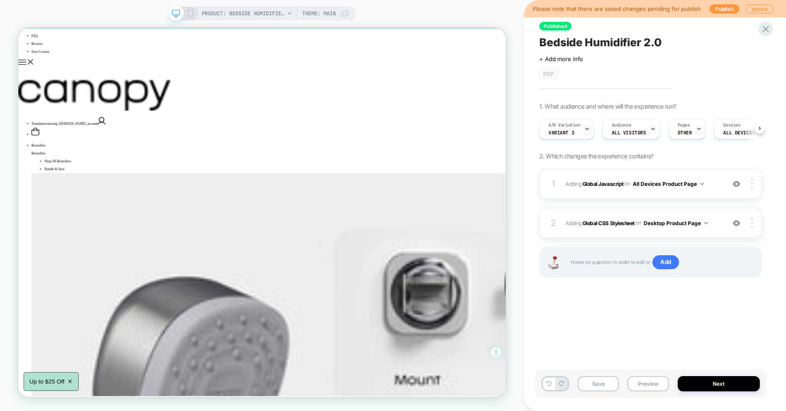
scroll to position [0, 0]
click at [655, 383] on button "Preview" at bounding box center [647, 383] width 41 height 15
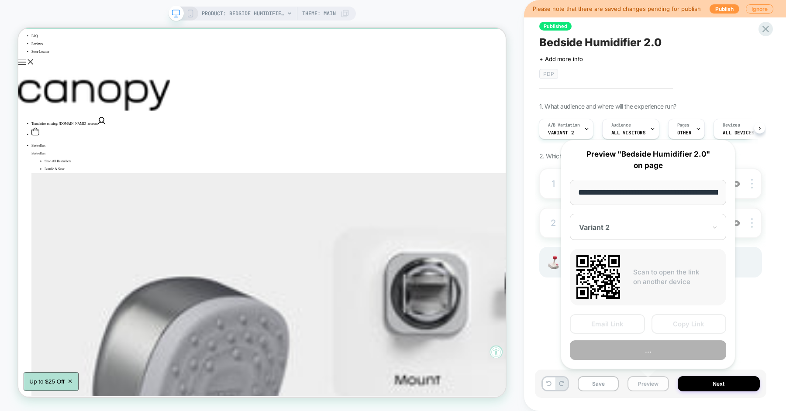
scroll to position [0, 62]
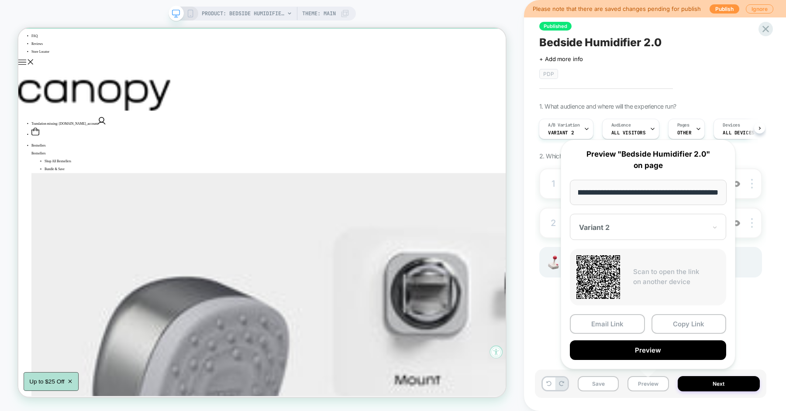
type input "**********"
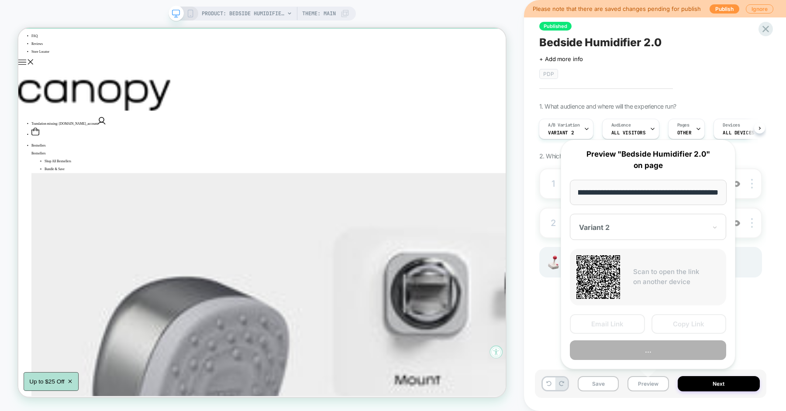
scroll to position [0, 114]
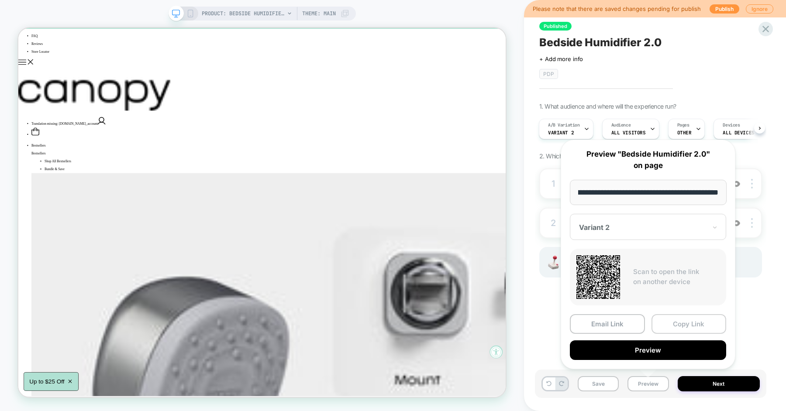
click at [669, 326] on button "Copy Link" at bounding box center [688, 324] width 75 height 20
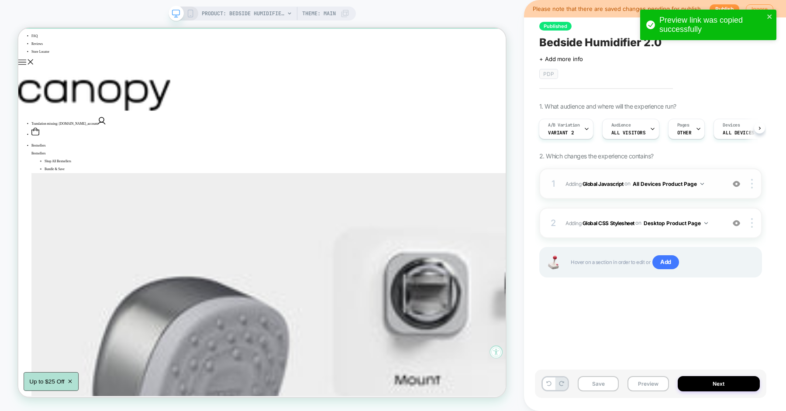
click at [726, 182] on div "1 Adding Global Javascript on All Devices Product Page Add Before Add After Tar…" at bounding box center [650, 183] width 223 height 31
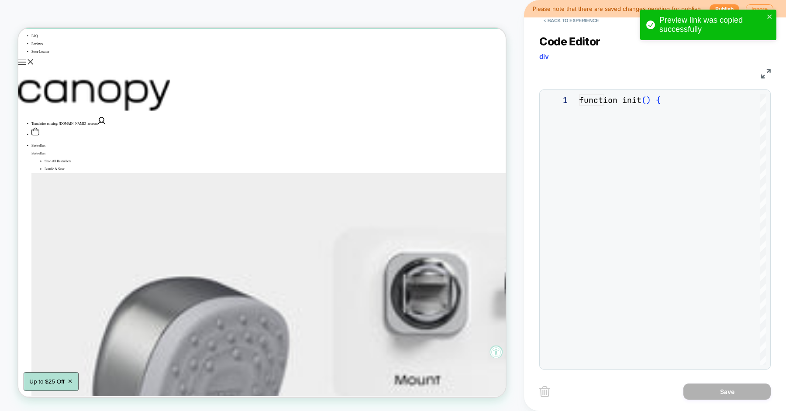
scroll to position [118, 0]
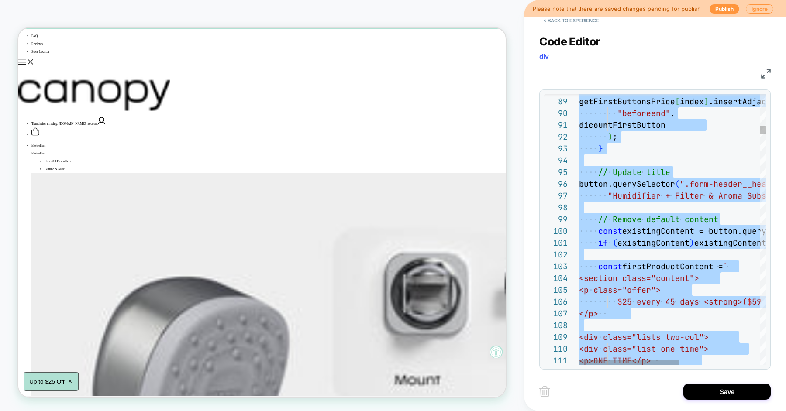
scroll to position [11, 0]
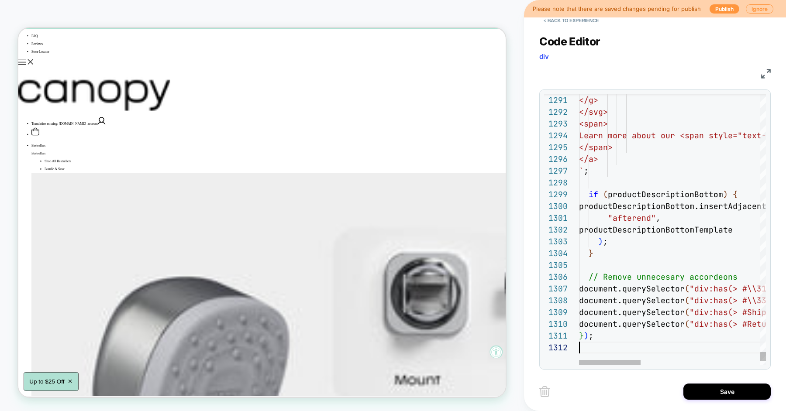
type textarea "**********"
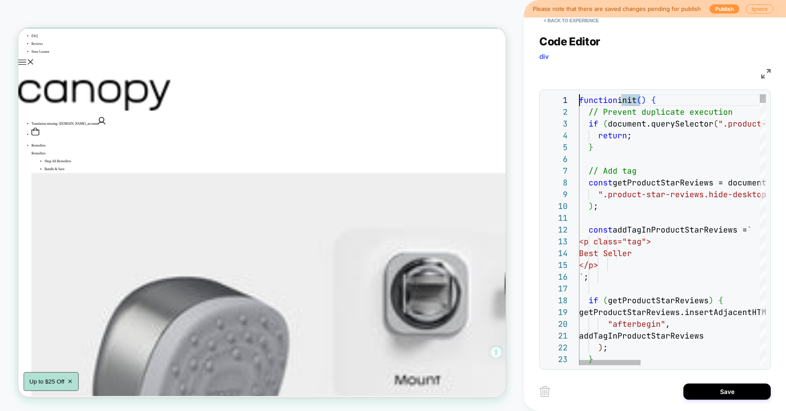
scroll to position [0, 0]
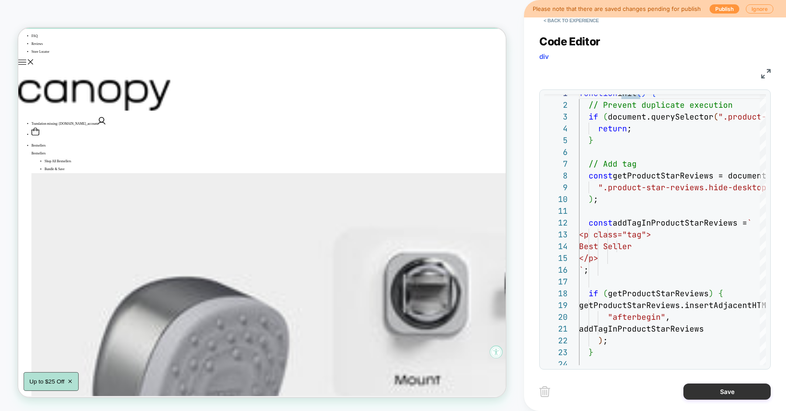
click at [699, 386] on button "Save" at bounding box center [726, 392] width 87 height 16
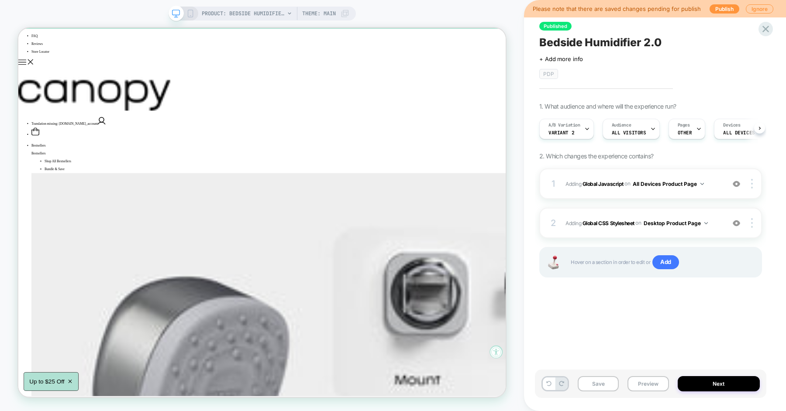
scroll to position [0, 0]
click at [636, 378] on button "Preview" at bounding box center [647, 383] width 41 height 15
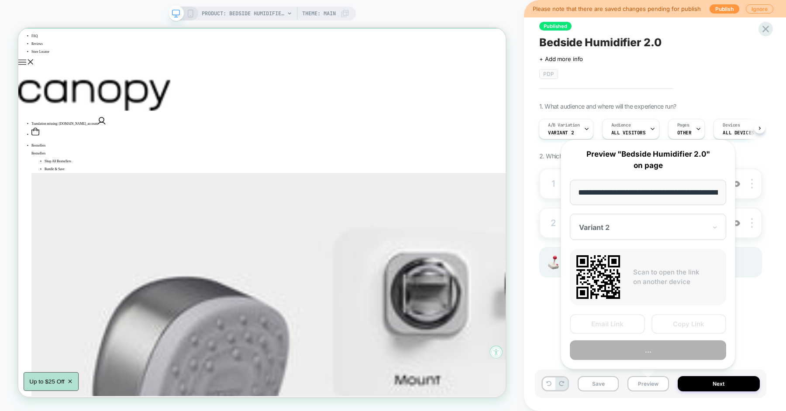
scroll to position [0, 62]
type input "**********"
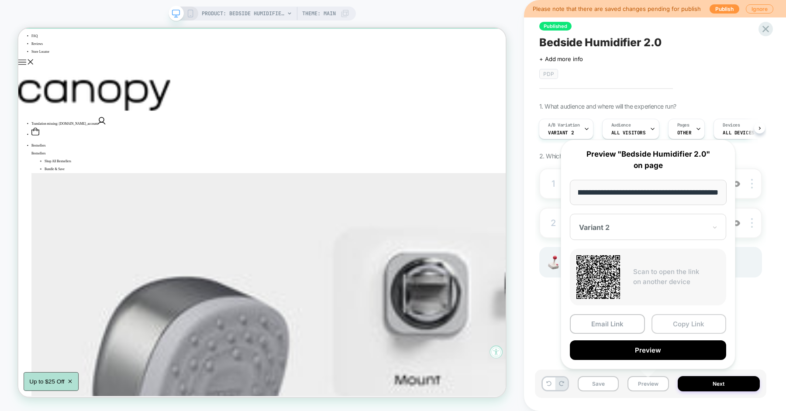
click at [670, 320] on button "Copy Link" at bounding box center [688, 324] width 75 height 20
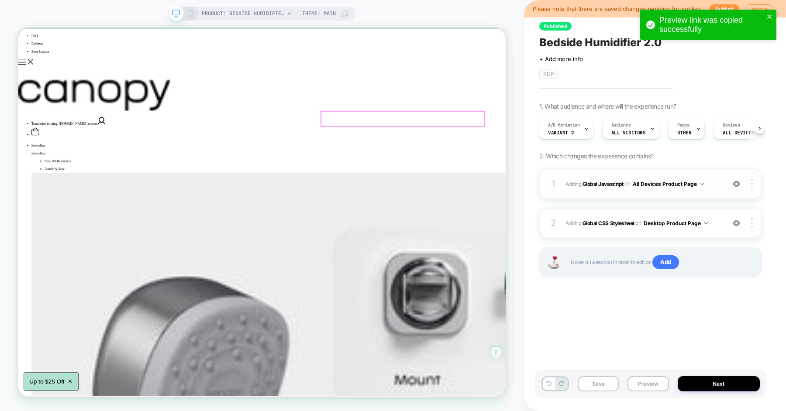
click at [711, 184] on span "Adding Global Javascript on All Devices Product Page" at bounding box center [642, 183] width 155 height 11
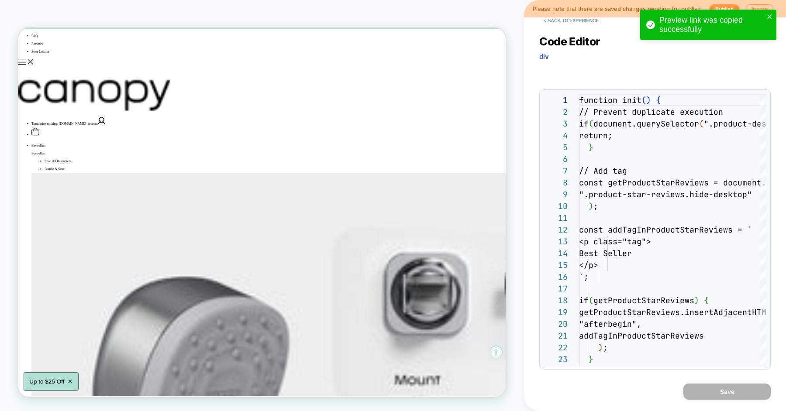
click at [628, 146] on div "**********" at bounding box center [654, 197] width 231 height 346
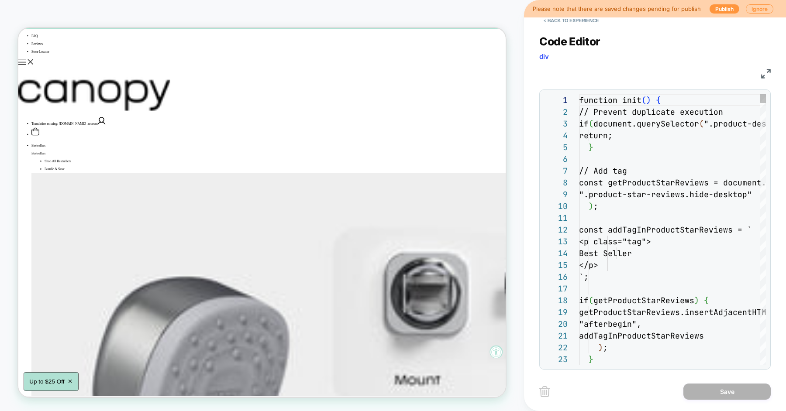
scroll to position [118, 0]
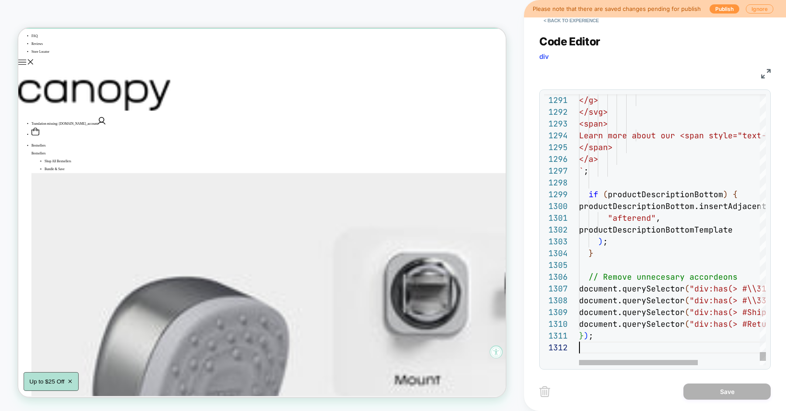
scroll to position [11, 0]
type textarea "**********"
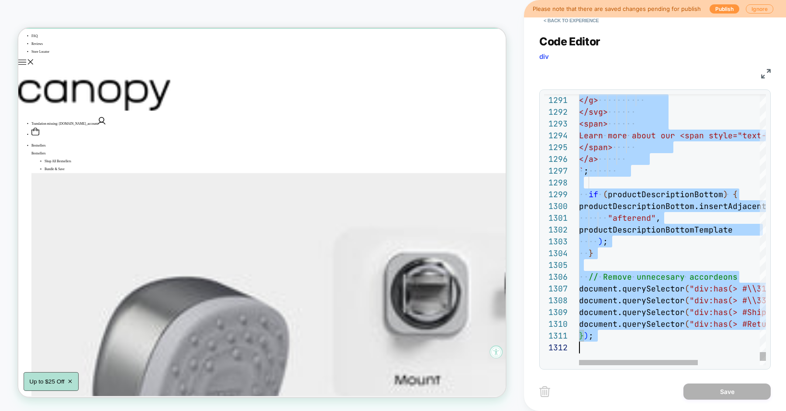
scroll to position [0, 0]
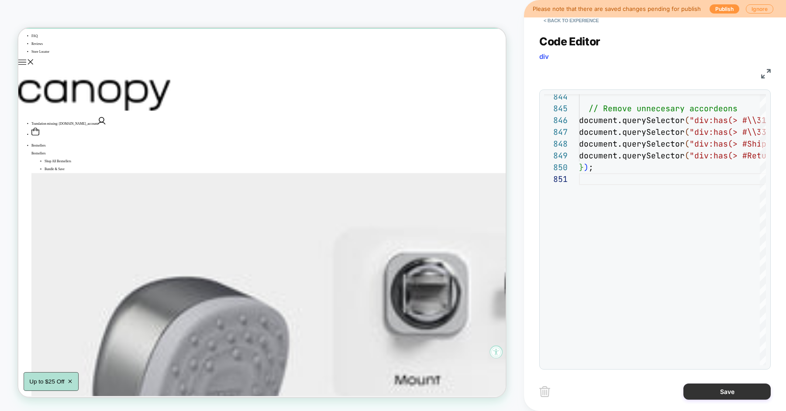
click at [713, 392] on button "Save" at bounding box center [726, 392] width 87 height 16
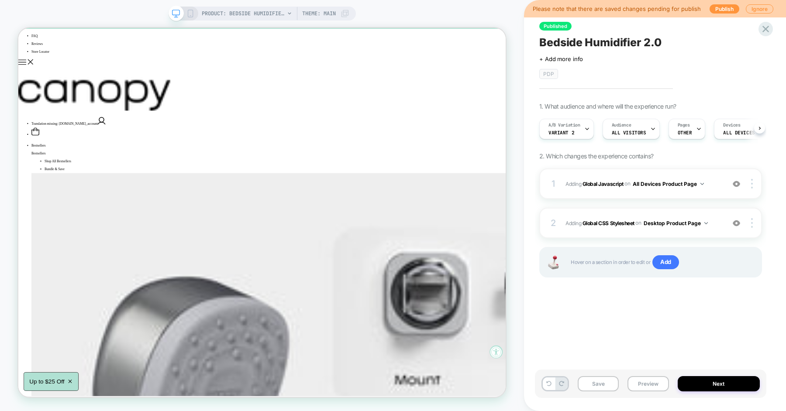
scroll to position [0, 0]
click at [639, 383] on button "Preview" at bounding box center [647, 383] width 41 height 15
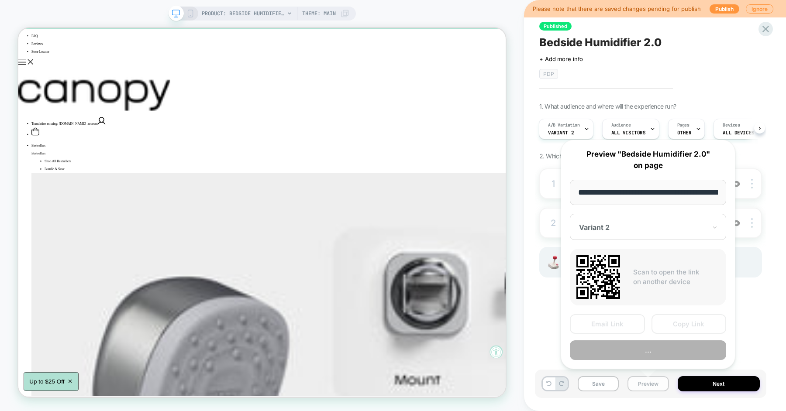
scroll to position [0, 62]
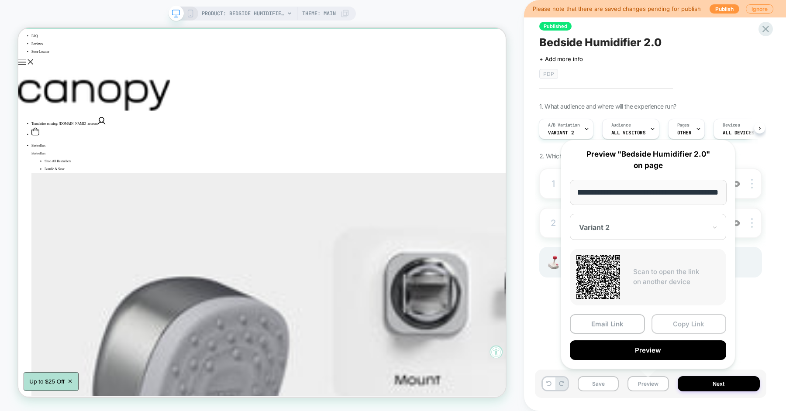
type input "**********"
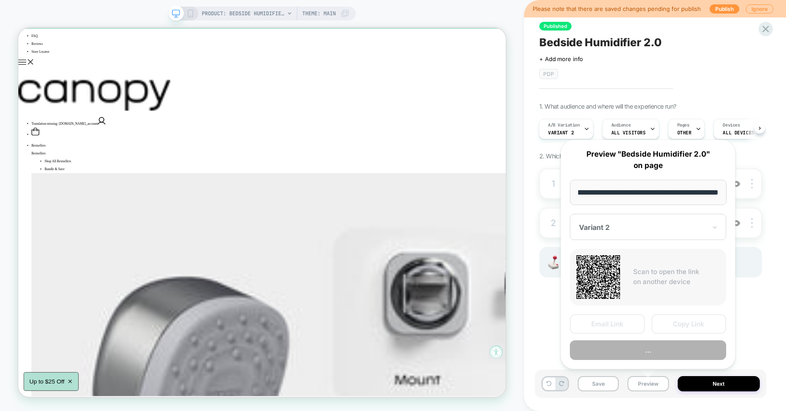
scroll to position [0, 114]
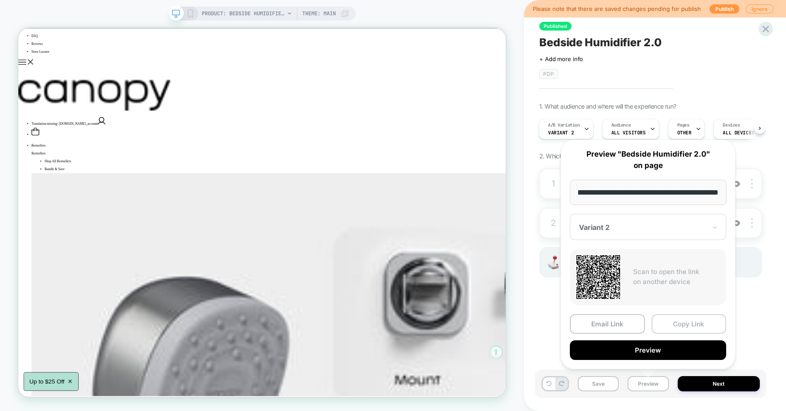
click at [682, 321] on button "Copy Link" at bounding box center [688, 324] width 75 height 20
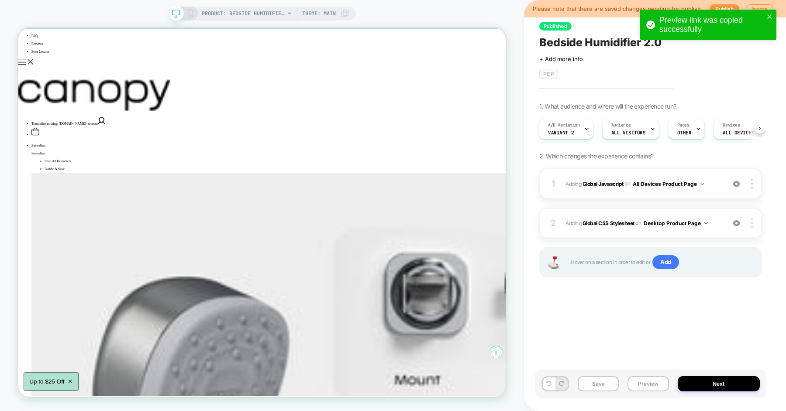
click at [717, 189] on div "1 Adding Global Javascript on All Devices Product Page Add Before Add After Tar…" at bounding box center [650, 183] width 223 height 31
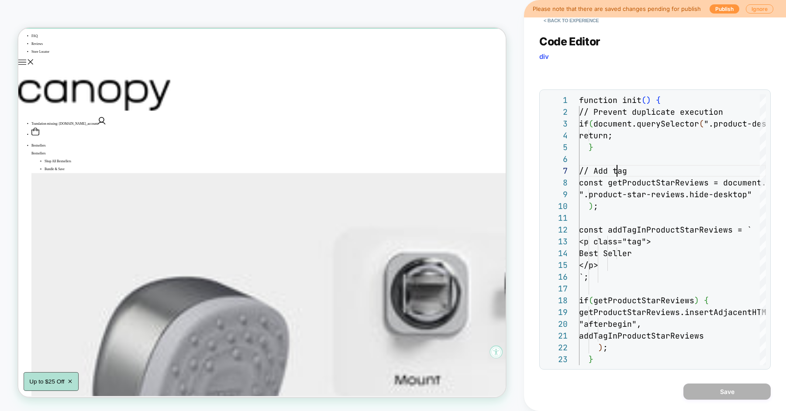
type textarea "**********"
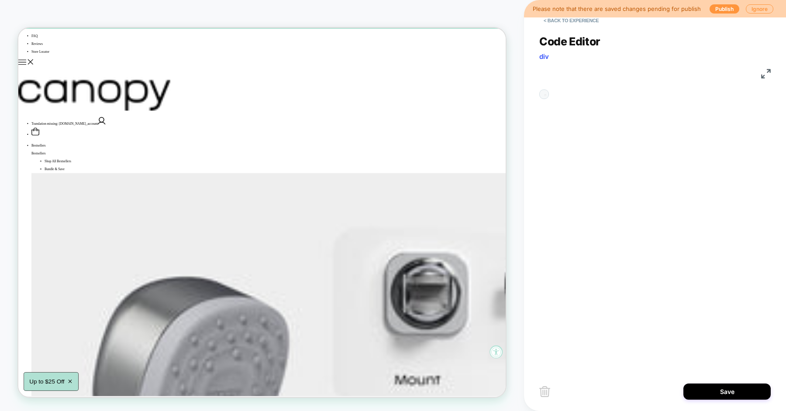
scroll to position [0, 0]
type textarea "**********"
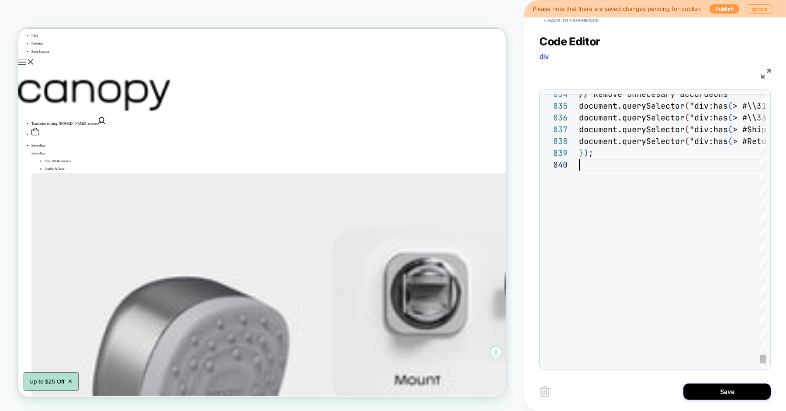
scroll to position [106, 0]
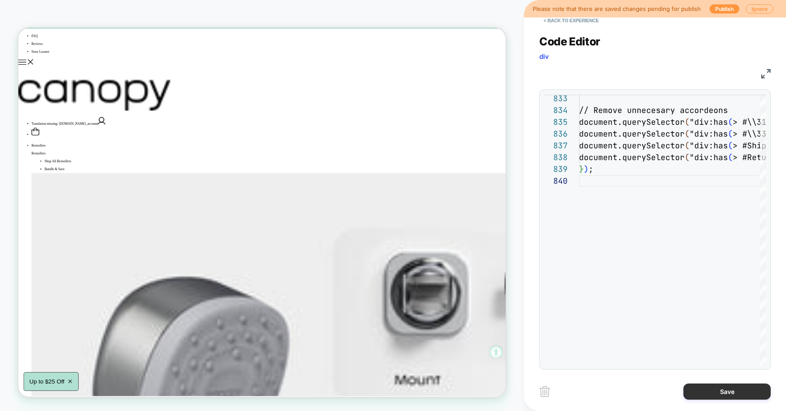
click at [702, 392] on button "Save" at bounding box center [726, 392] width 87 height 16
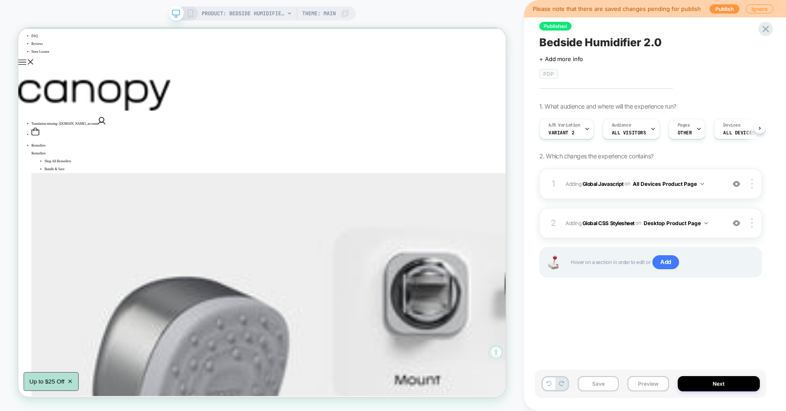
scroll to position [0, 0]
click at [645, 386] on button "Preview" at bounding box center [647, 383] width 41 height 15
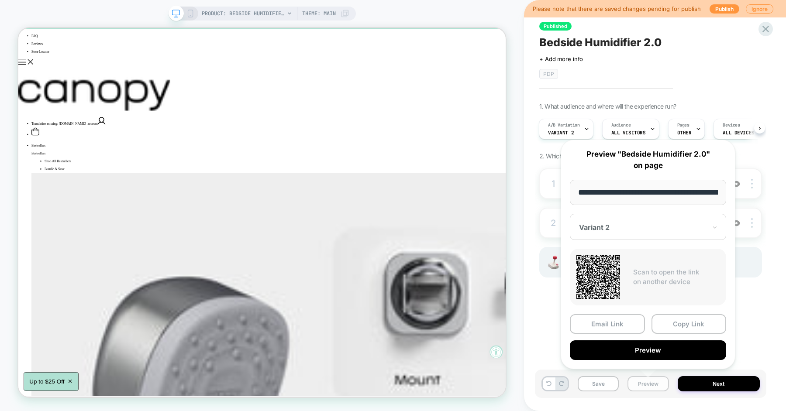
scroll to position [0, 62]
type input "**********"
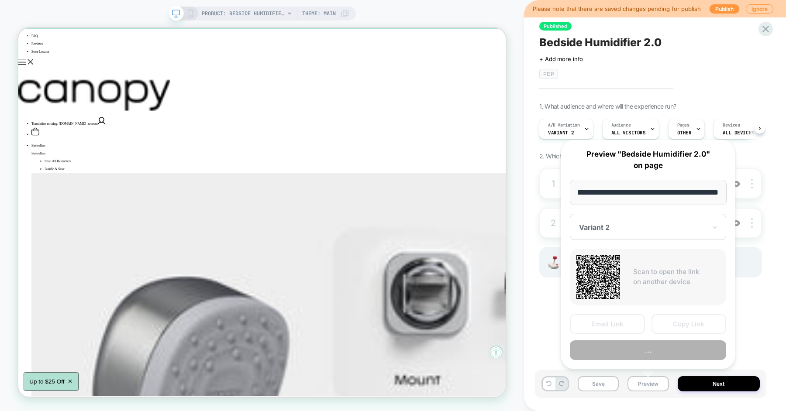
scroll to position [0, 114]
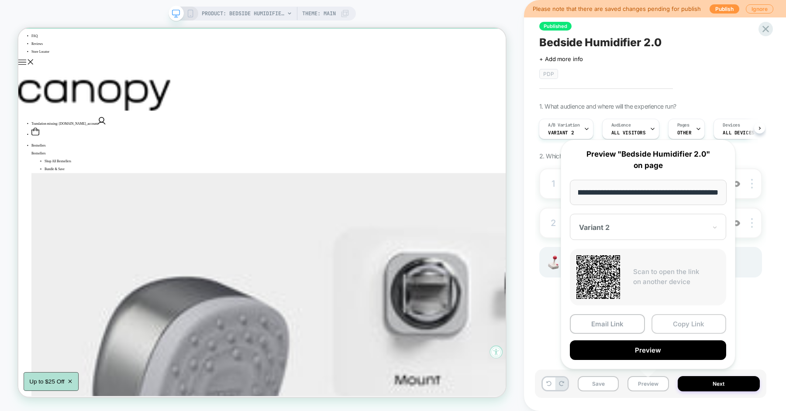
click at [689, 323] on button "Copy Link" at bounding box center [688, 324] width 75 height 20
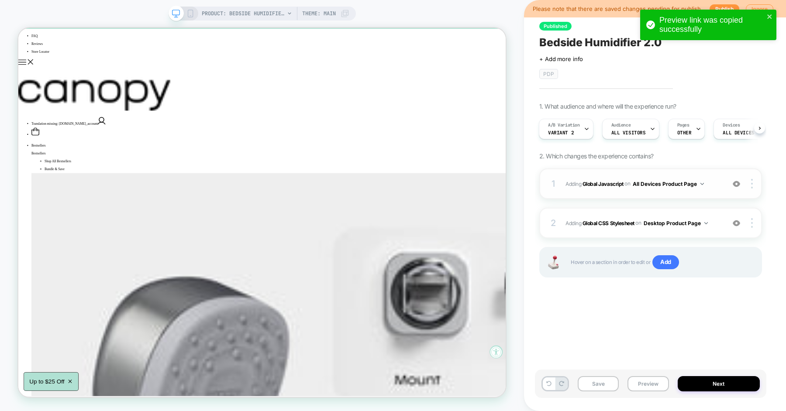
click at [716, 182] on span "Adding Global Javascript on All Devices Product Page" at bounding box center [642, 183] width 155 height 11
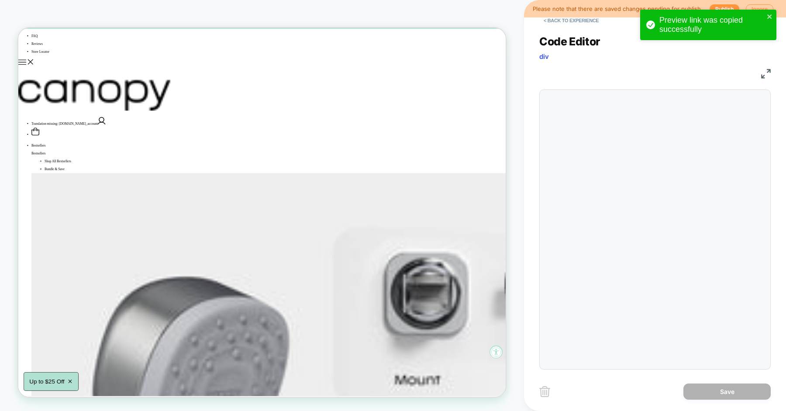
scroll to position [118, 0]
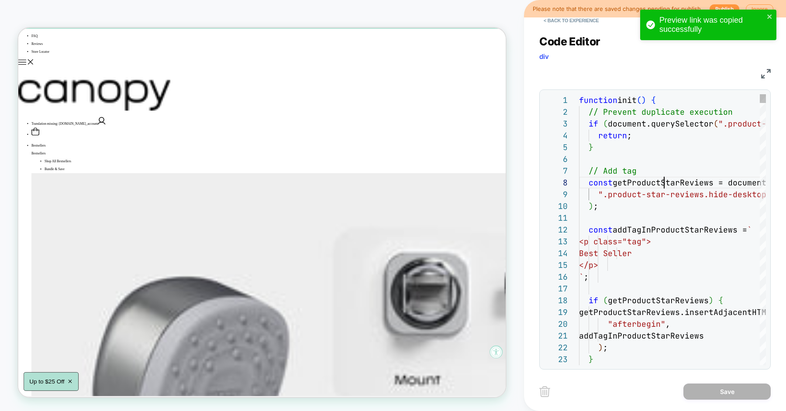
scroll to position [82, 84]
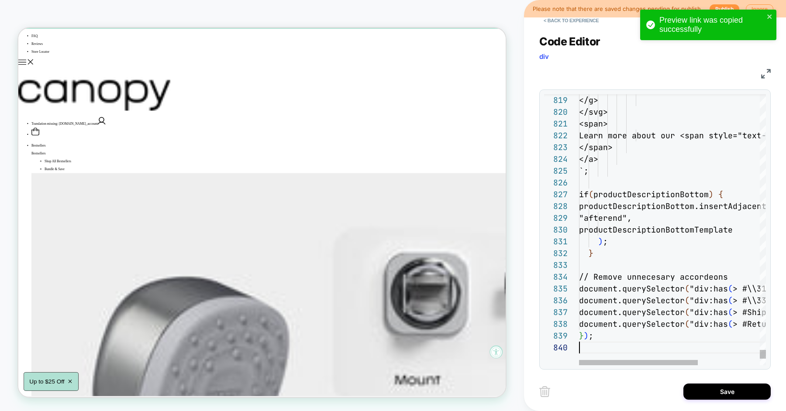
scroll to position [106, 0]
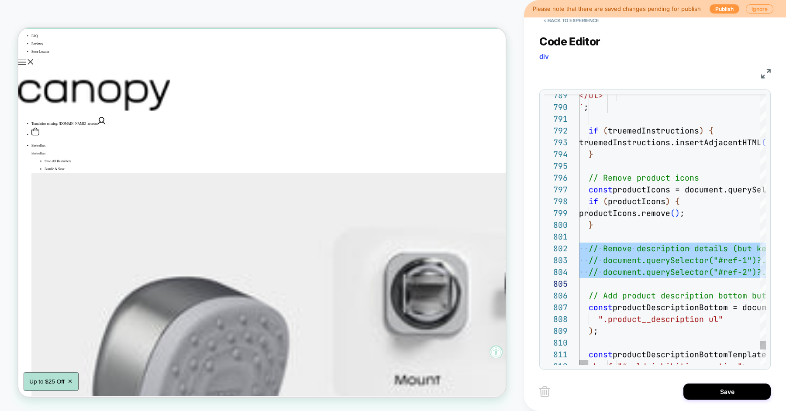
type textarea "**********"
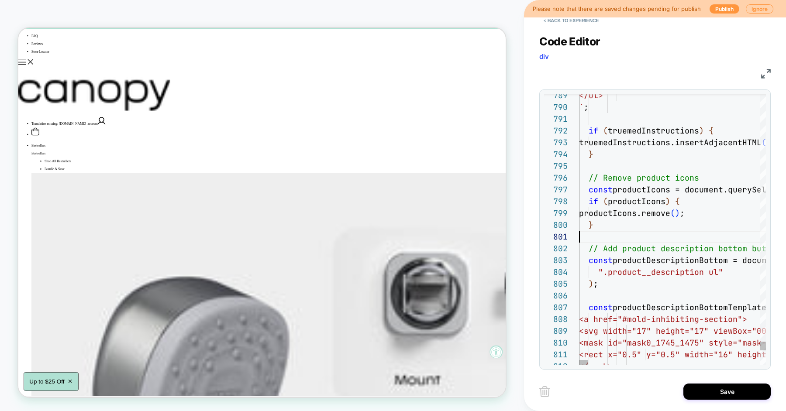
scroll to position [0, 0]
click at [705, 386] on button "Save" at bounding box center [726, 392] width 87 height 16
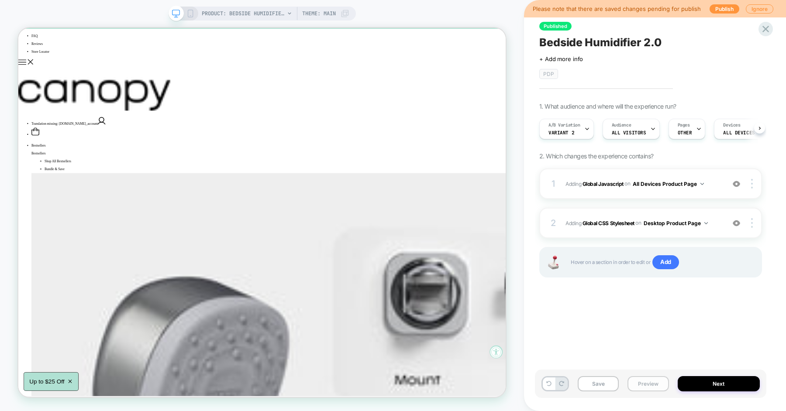
scroll to position [0, 0]
click at [631, 384] on button "Preview" at bounding box center [647, 383] width 41 height 15
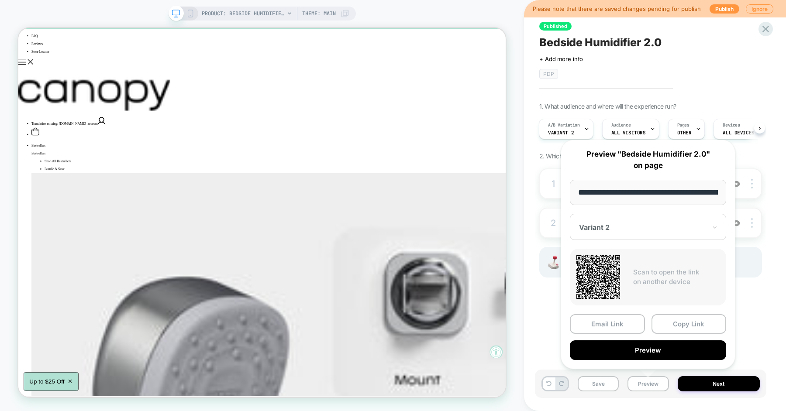
scroll to position [0, 62]
type input "**********"
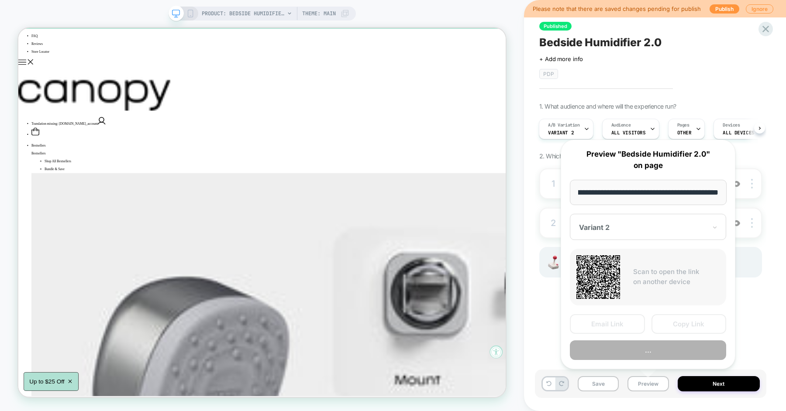
scroll to position [0, 114]
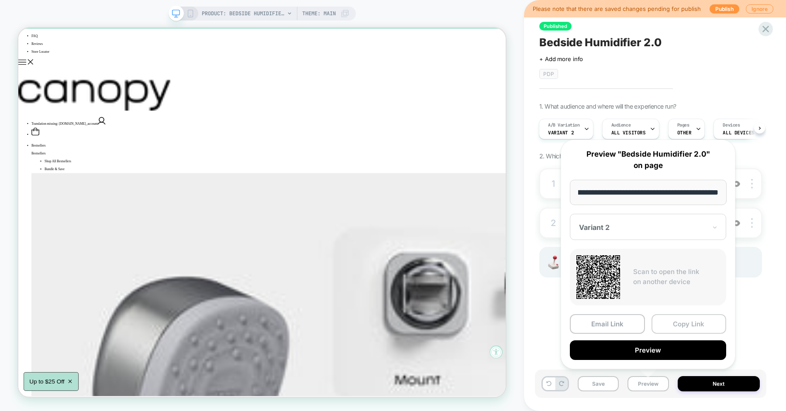
click at [674, 321] on button "Copy Link" at bounding box center [688, 324] width 75 height 20
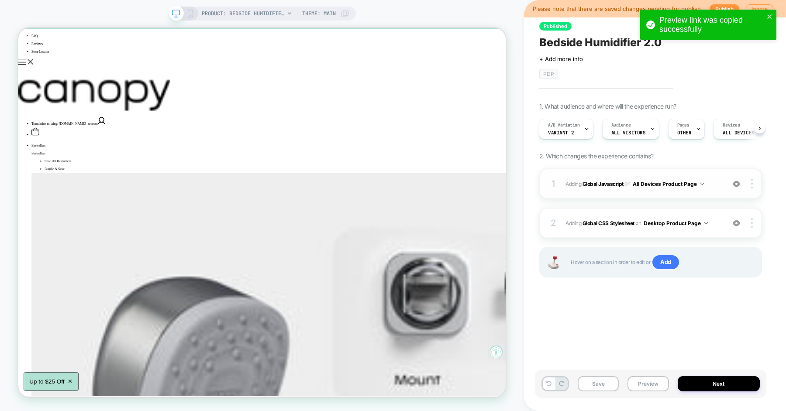
click at [720, 185] on span "Adding Global Javascript on All Devices Product Page" at bounding box center [642, 183] width 155 height 11
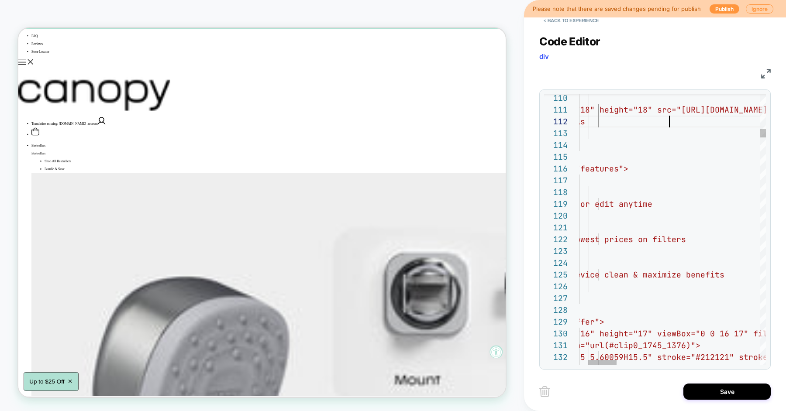
type textarea "**********"
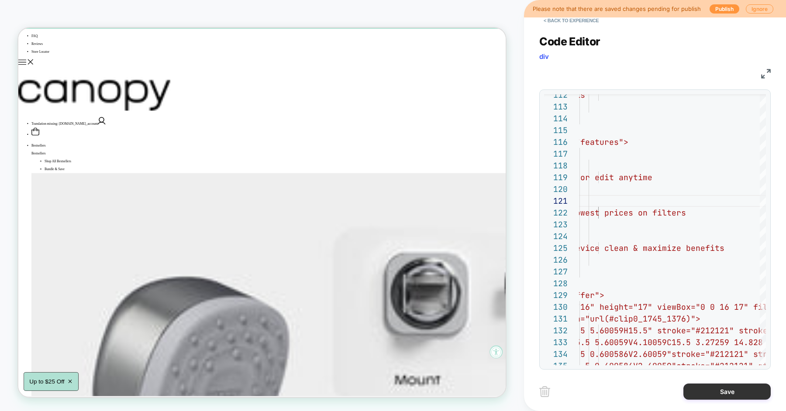
click at [698, 394] on button "Save" at bounding box center [726, 392] width 87 height 16
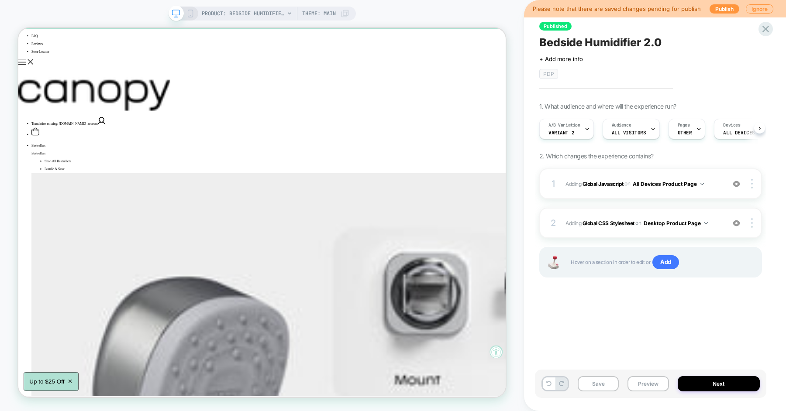
click at [655, 386] on button "Preview" at bounding box center [647, 383] width 41 height 15
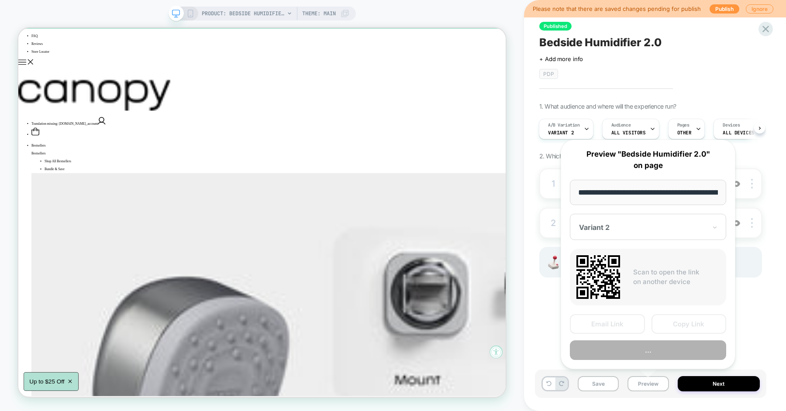
scroll to position [0, 62]
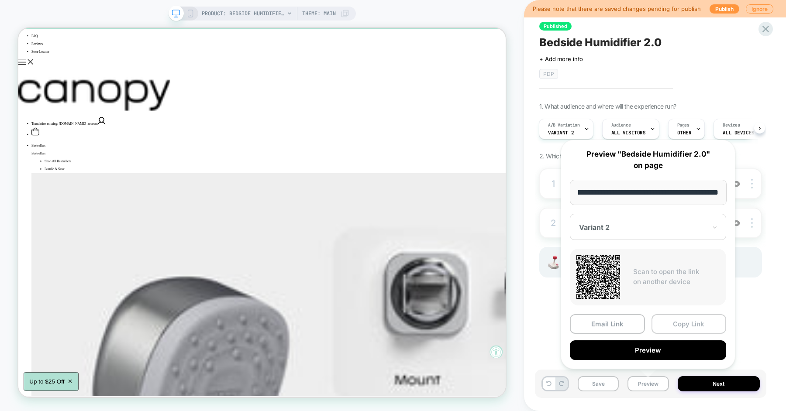
click at [679, 325] on button "Copy Link" at bounding box center [688, 324] width 75 height 20
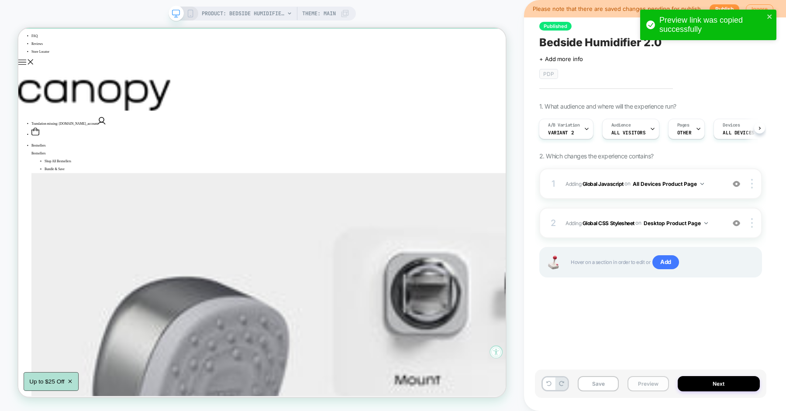
click at [654, 382] on button "Preview" at bounding box center [647, 383] width 41 height 15
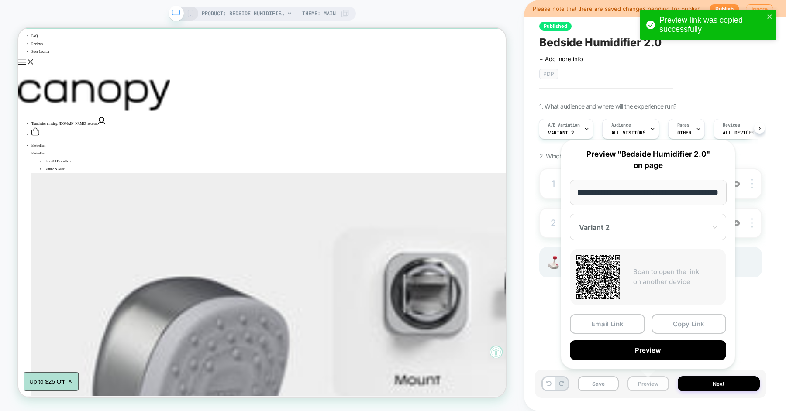
type input "**********"
click at [666, 325] on button "Copy Link" at bounding box center [688, 324] width 75 height 20
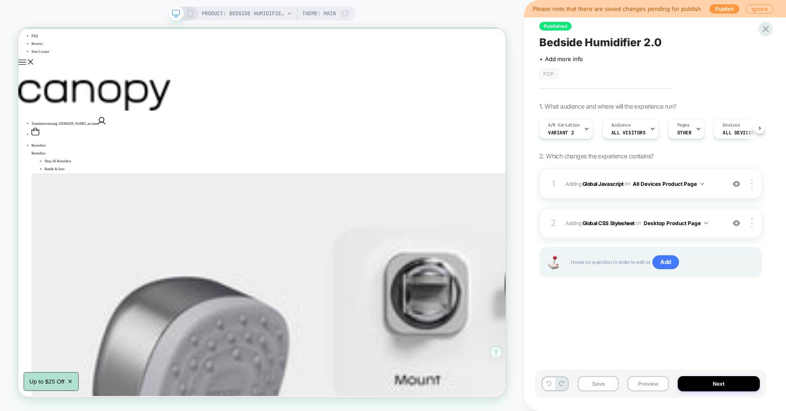
click at [716, 190] on div "1 Adding Global Javascript on All Devices Product Page Add Before Add After Tar…" at bounding box center [650, 183] width 223 height 31
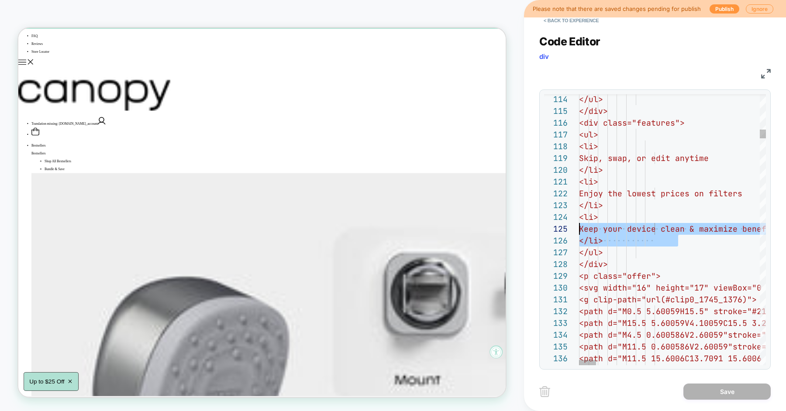
scroll to position [35, 0]
drag, startPoint x: 655, startPoint y: 240, endPoint x: 568, endPoint y: 219, distance: 89.9
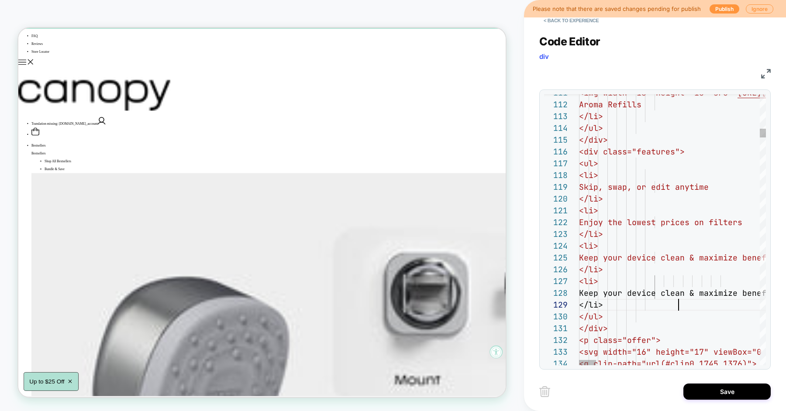
scroll to position [94, 99]
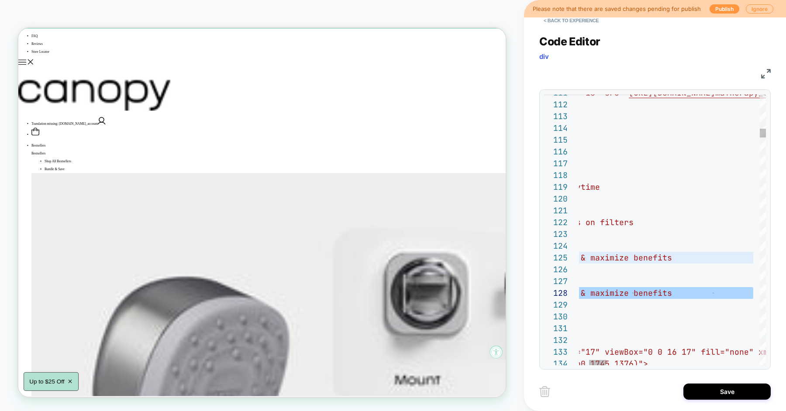
type textarea "**********"
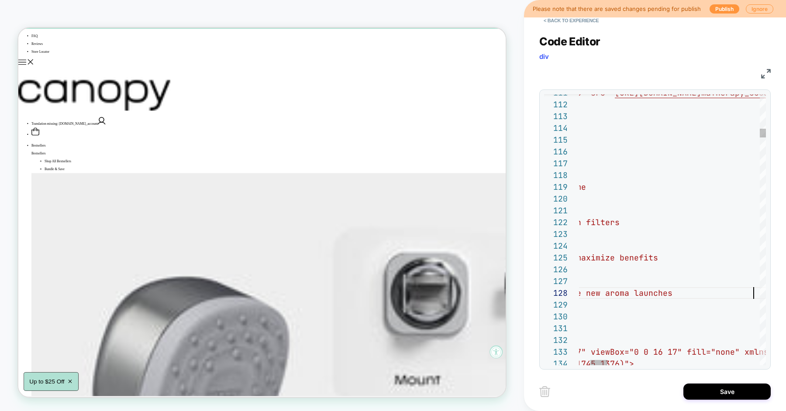
scroll to position [82, 296]
click at [703, 393] on button "Save" at bounding box center [726, 392] width 87 height 16
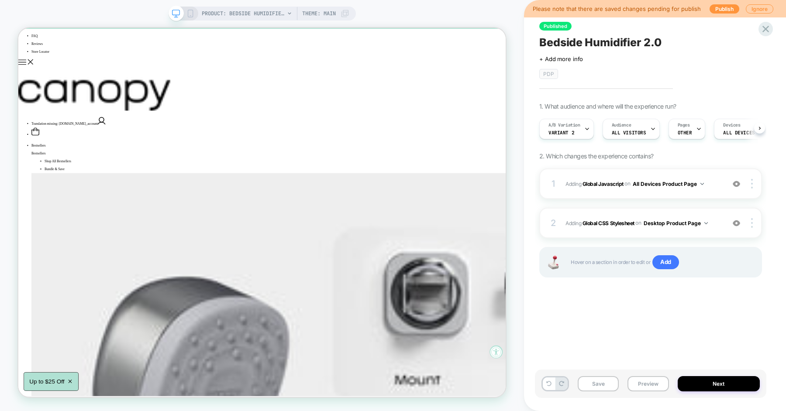
scroll to position [0, 0]
click at [606, 384] on button "Save" at bounding box center [597, 383] width 41 height 15
click at [642, 385] on button "Preview" at bounding box center [647, 383] width 41 height 15
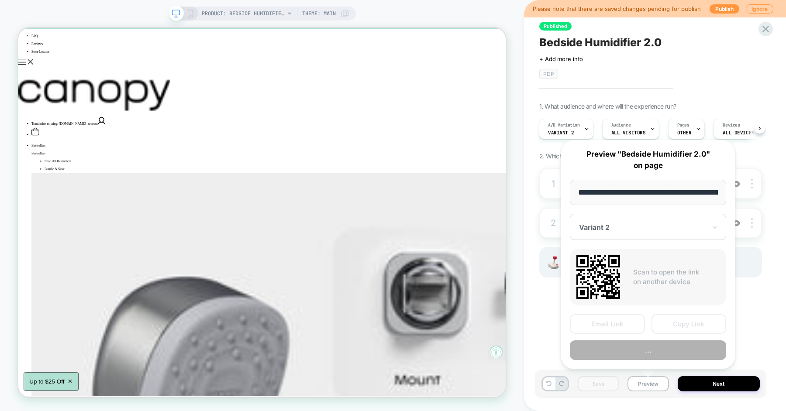
scroll to position [0, 62]
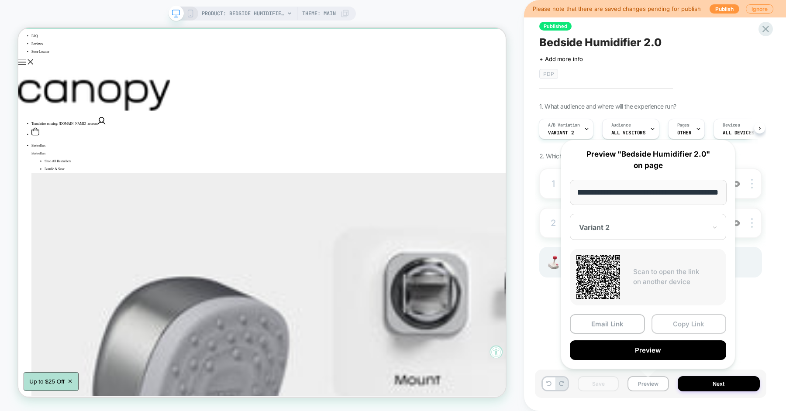
click at [668, 323] on button "Copy Link" at bounding box center [688, 324] width 75 height 20
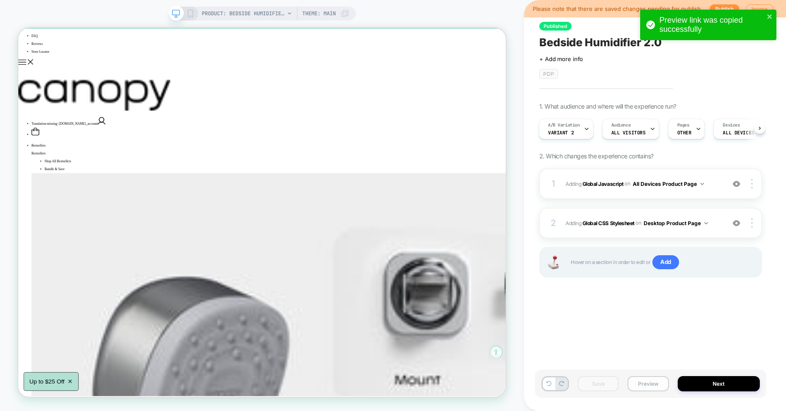
click at [645, 385] on button "Preview" at bounding box center [647, 383] width 41 height 15
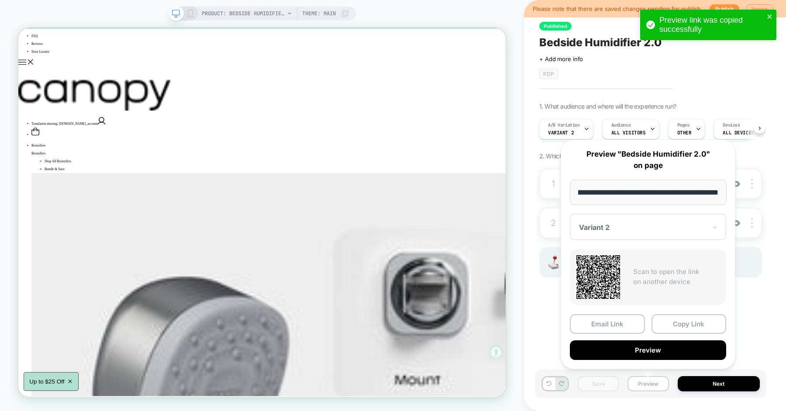
scroll to position [0, 114]
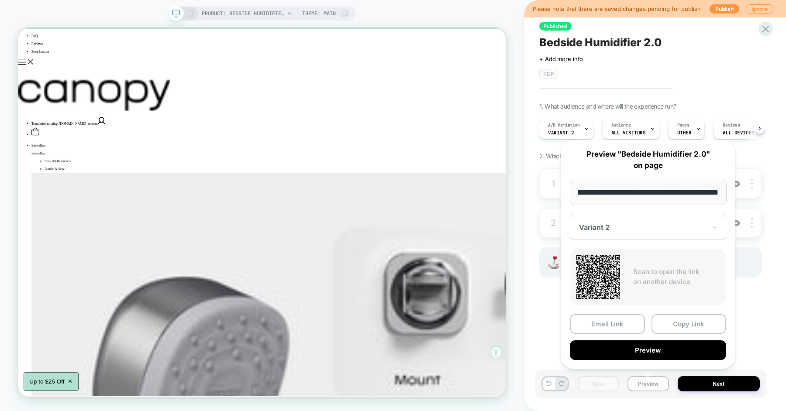
type input "**********"
click at [609, 221] on div "Variant 2" at bounding box center [648, 227] width 156 height 26
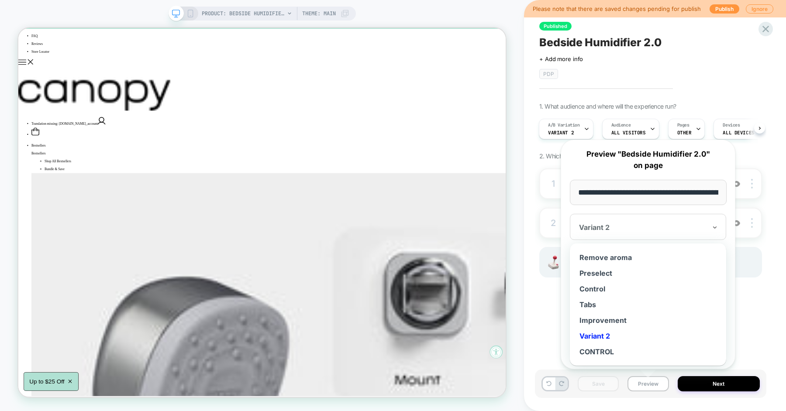
click at [593, 330] on div "Variant 2" at bounding box center [648, 336] width 148 height 16
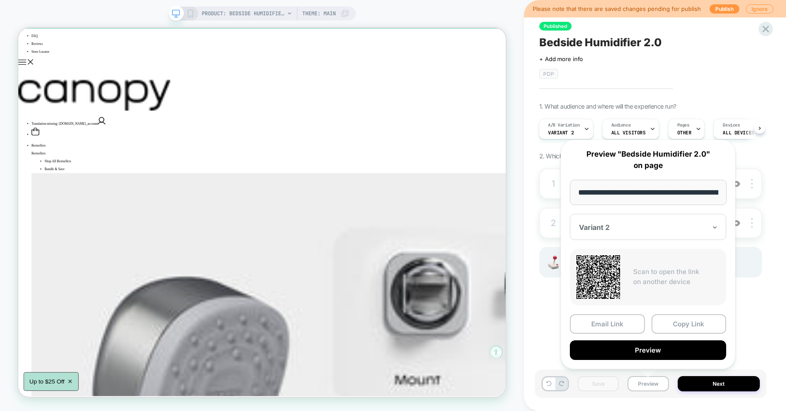
click at [675, 194] on input "**********" at bounding box center [648, 192] width 157 height 25
click at [677, 324] on button "Copy Link" at bounding box center [688, 324] width 75 height 20
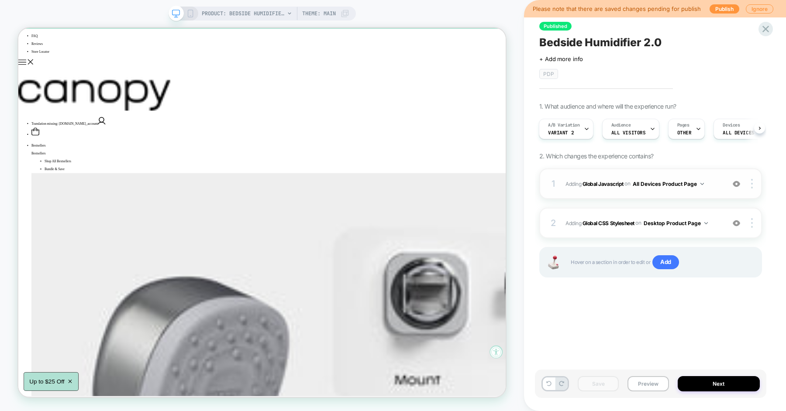
click at [717, 178] on span "Adding Global Javascript on All Devices Product Page" at bounding box center [642, 183] width 155 height 11
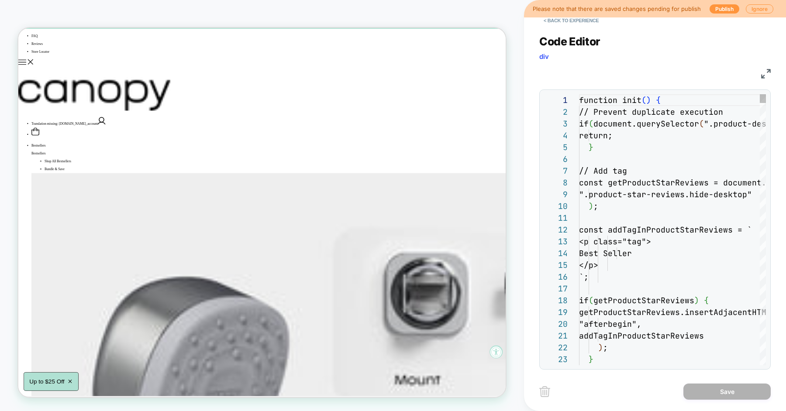
scroll to position [118, 0]
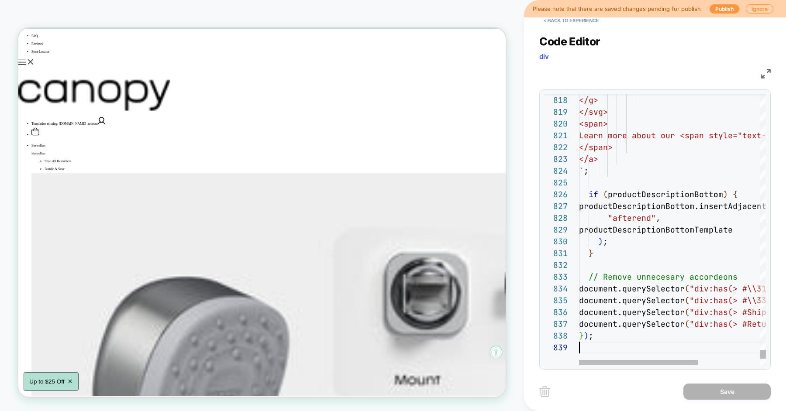
scroll to position [94, 0]
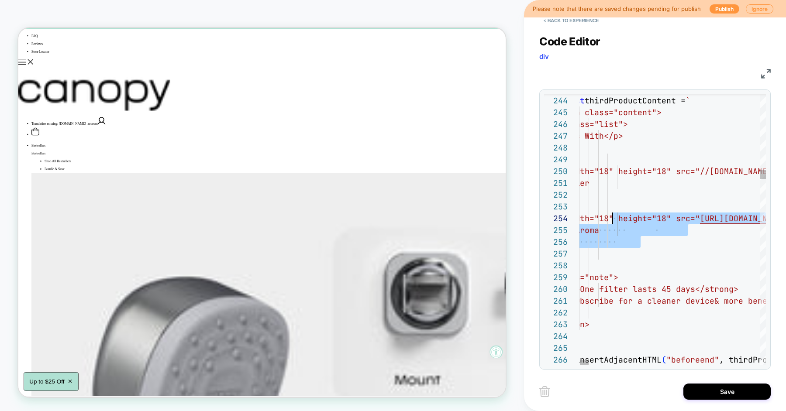
scroll to position [35, 66]
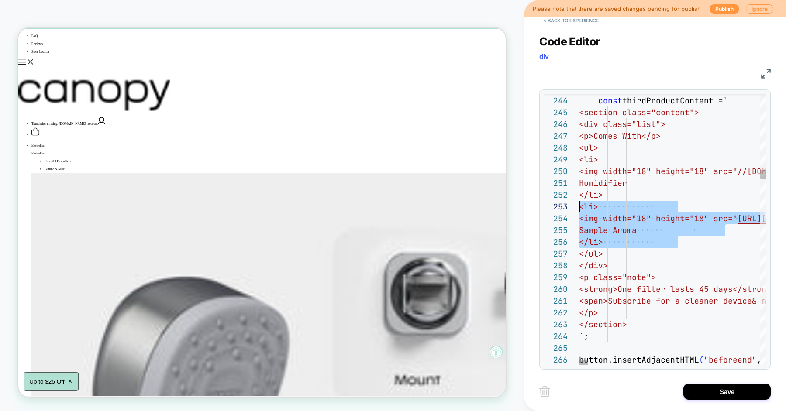
drag, startPoint x: 656, startPoint y: 237, endPoint x: 572, endPoint y: 206, distance: 89.7
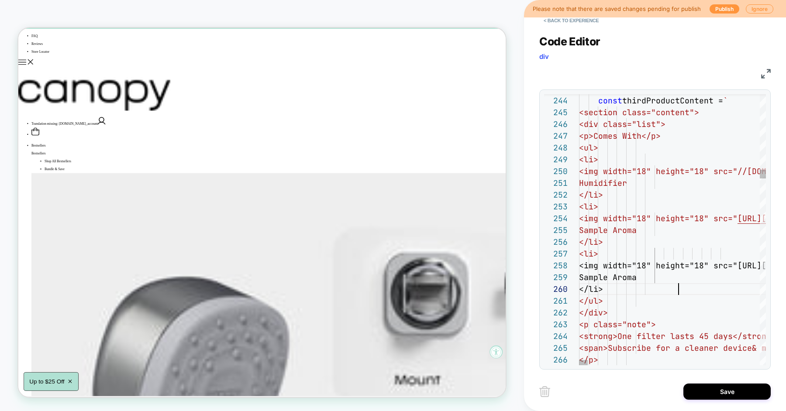
scroll to position [70, 99]
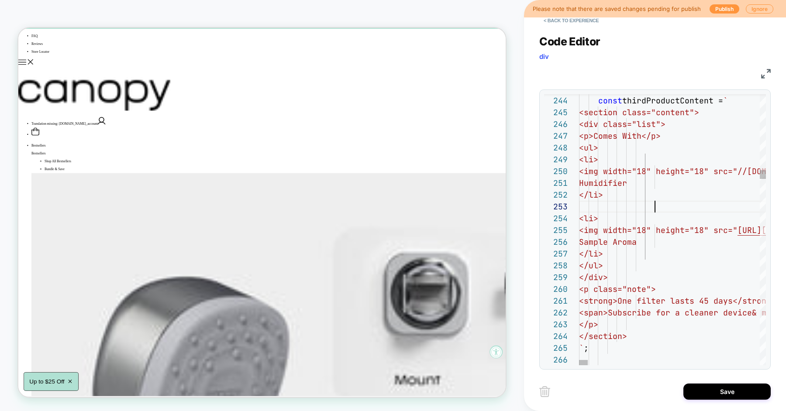
scroll to position [59, 99]
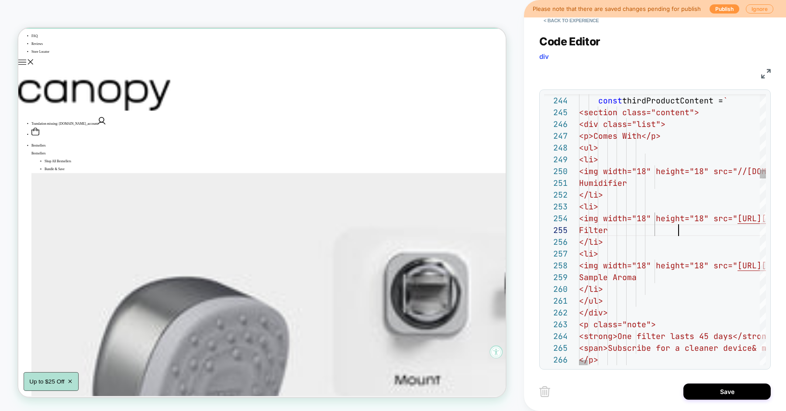
scroll to position [47, 99]
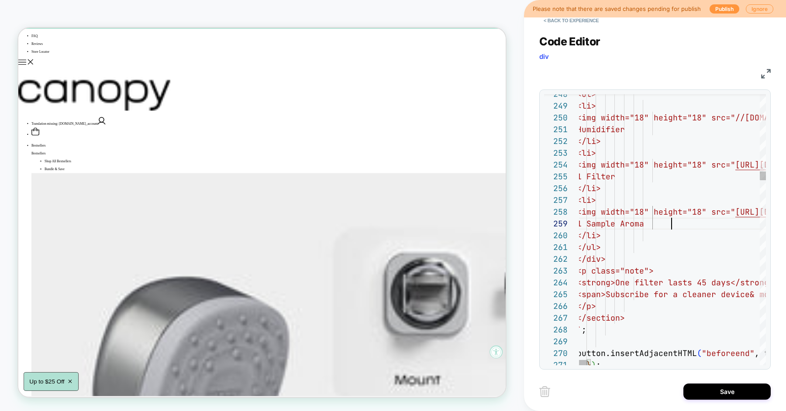
type textarea "**********"
click at [706, 391] on button "Save" at bounding box center [726, 392] width 87 height 16
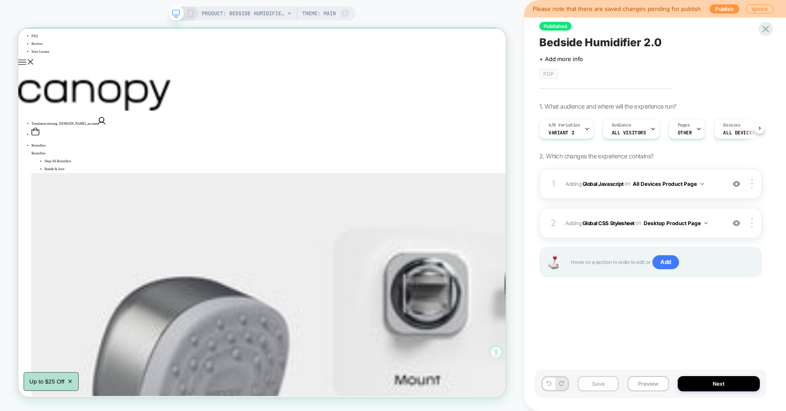
scroll to position [0, 0]
click at [614, 388] on button "Save" at bounding box center [597, 383] width 41 height 15
click at [650, 385] on button "Preview" at bounding box center [647, 383] width 41 height 15
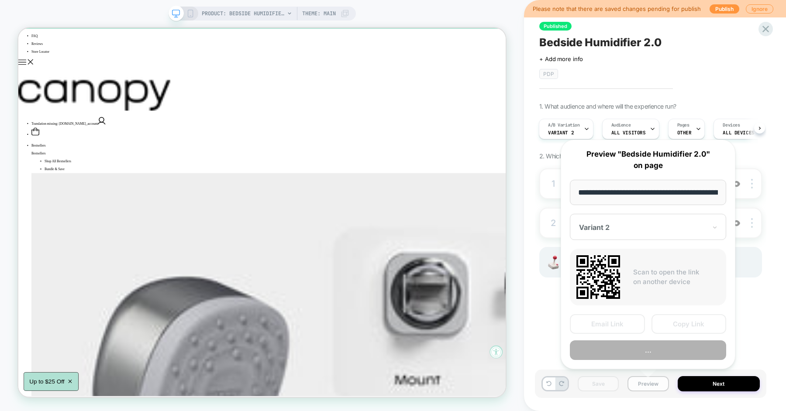
scroll to position [0, 62]
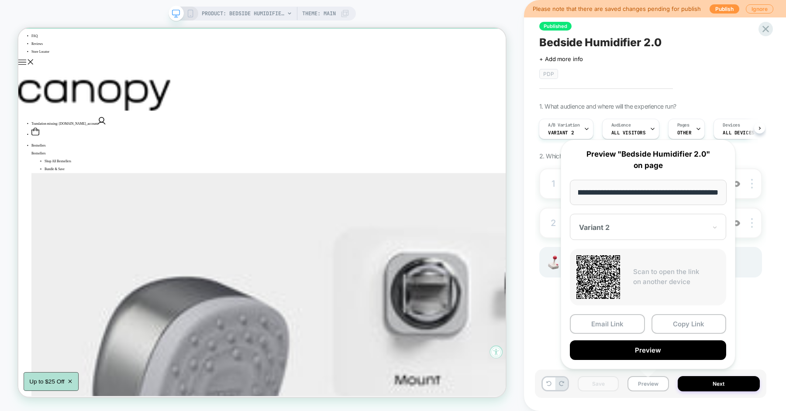
type input "**********"
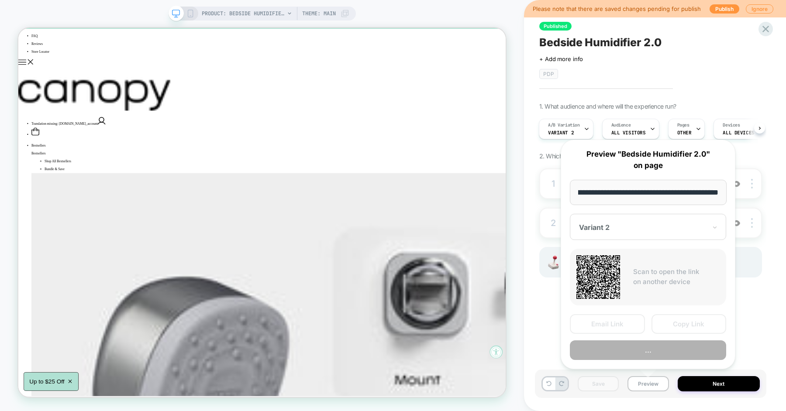
scroll to position [0, 114]
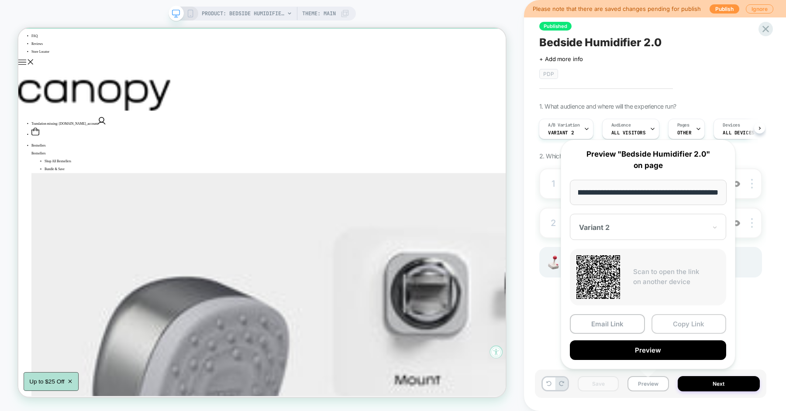
click at [666, 320] on button "Copy Link" at bounding box center [688, 324] width 75 height 20
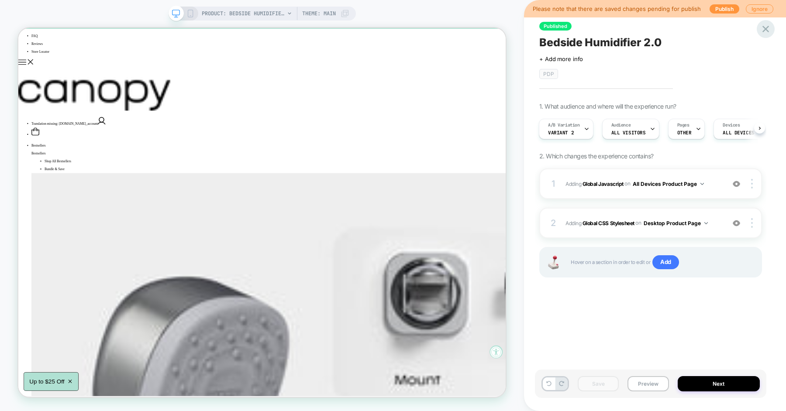
click at [764, 32] on icon at bounding box center [765, 29] width 12 height 12
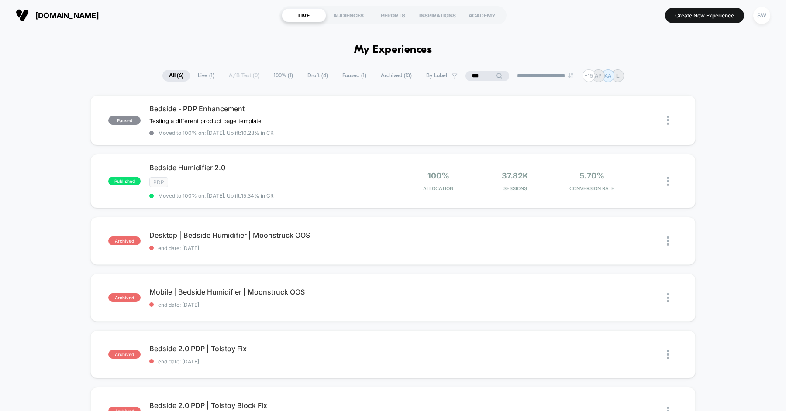
click at [477, 79] on input "***" at bounding box center [487, 76] width 44 height 10
click at [477, 79] on input "***" at bounding box center [486, 76] width 87 height 10
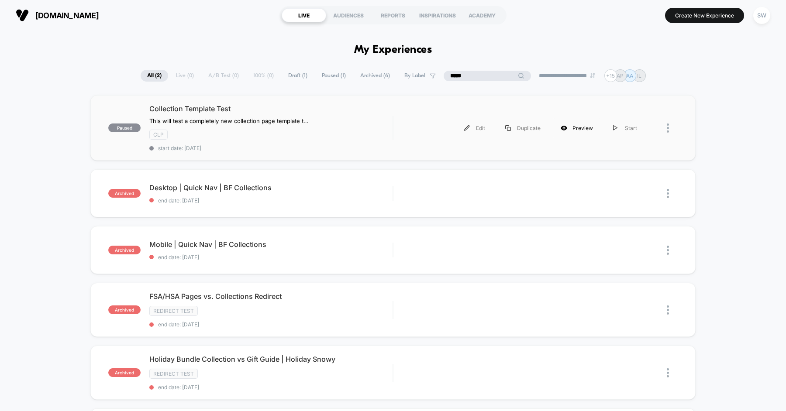
type input "*****"
click at [580, 127] on div "Preview" at bounding box center [576, 128] width 52 height 20
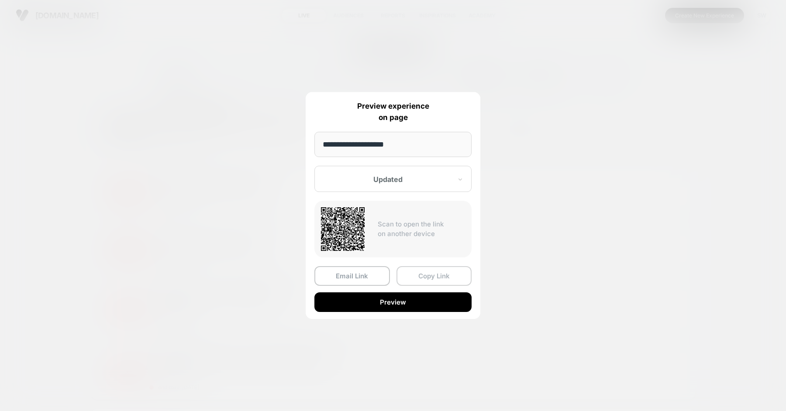
click at [420, 276] on button "Copy Link" at bounding box center [433, 276] width 75 height 20
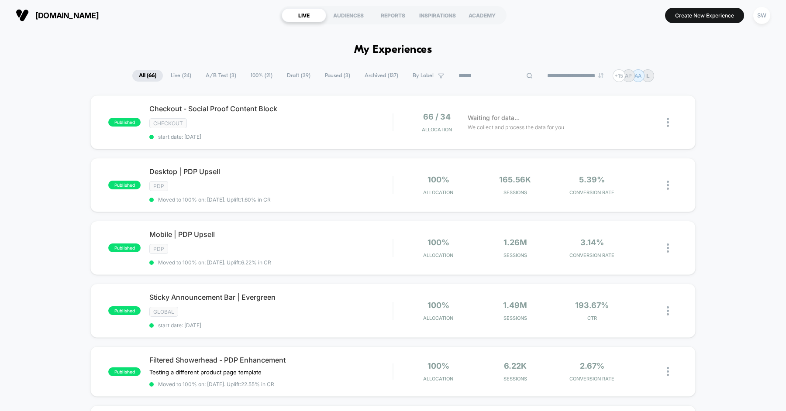
click at [508, 76] on input at bounding box center [495, 76] width 87 height 10
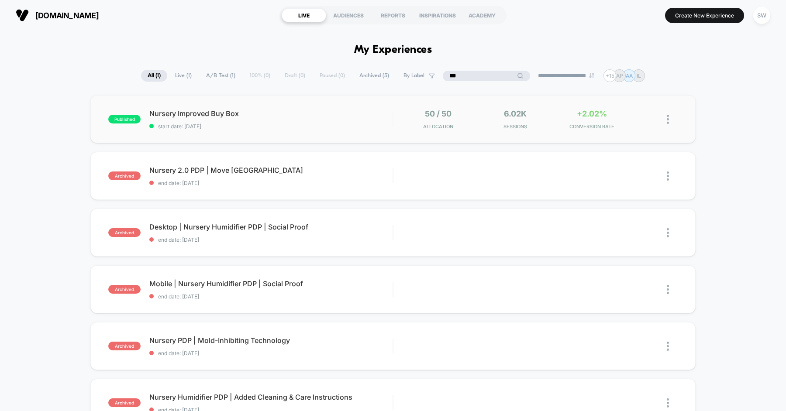
click at [668, 121] on img at bounding box center [667, 119] width 2 height 9
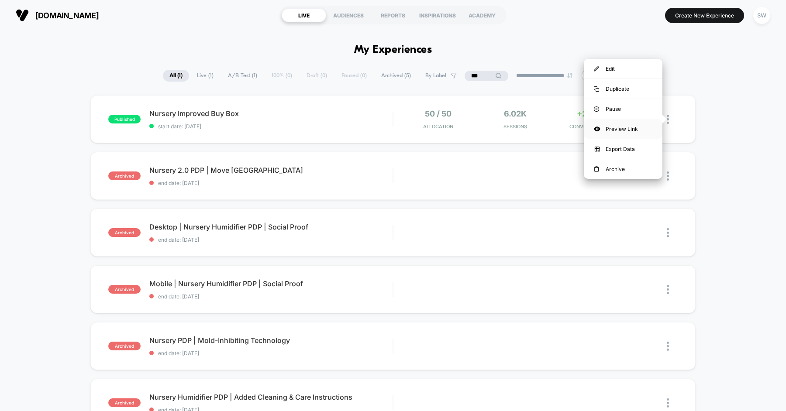
click at [631, 128] on div "Preview Link" at bounding box center [622, 129] width 79 height 20
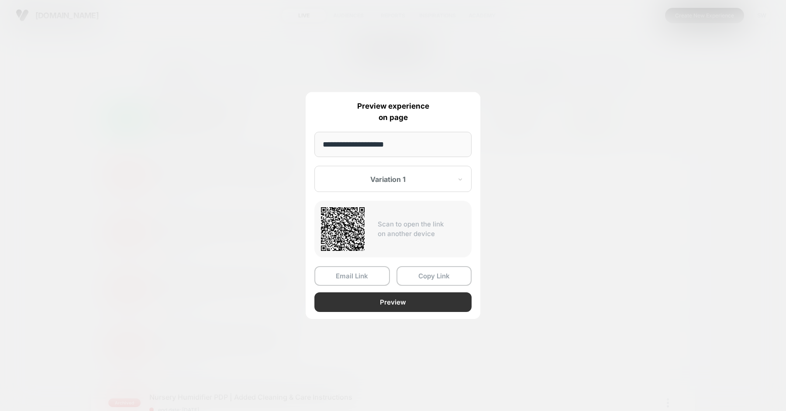
click at [398, 300] on button "Preview" at bounding box center [392, 302] width 157 height 20
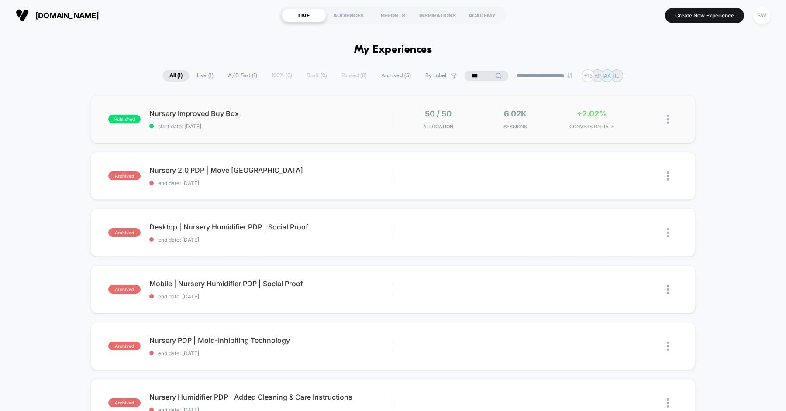
click at [667, 120] on img at bounding box center [667, 119] width 2 height 9
click at [625, 127] on div "Preview Link" at bounding box center [622, 129] width 79 height 20
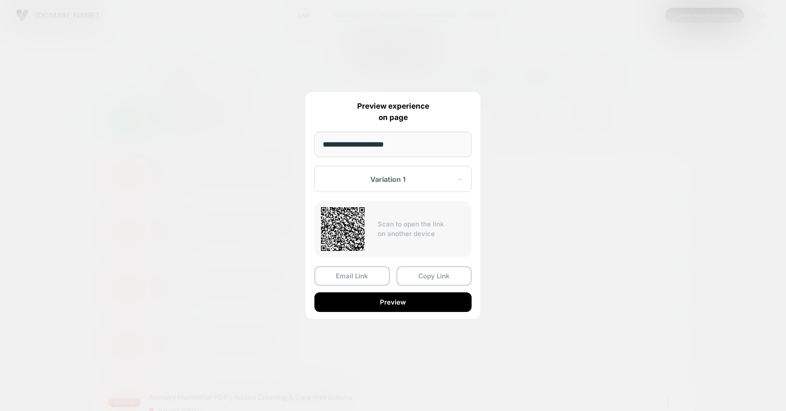
click at [385, 176] on div at bounding box center [387, 179] width 128 height 9
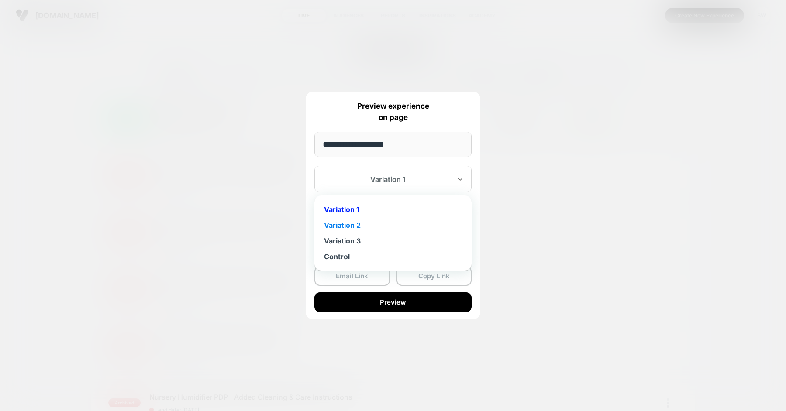
click at [361, 226] on div "Variation 2" at bounding box center [393, 225] width 148 height 16
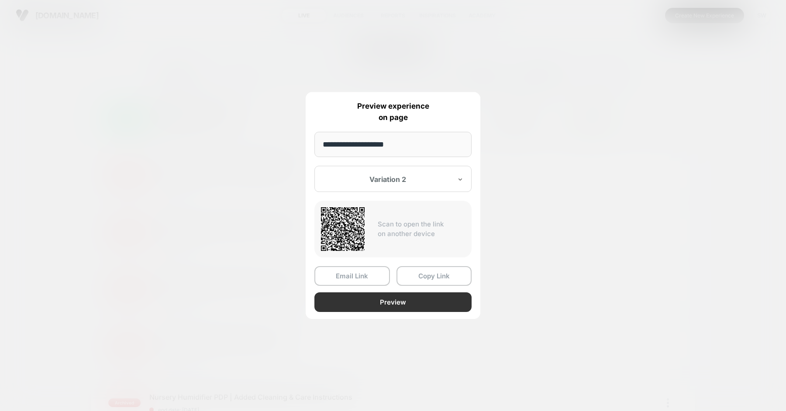
click at [405, 302] on button "Preview" at bounding box center [392, 302] width 157 height 20
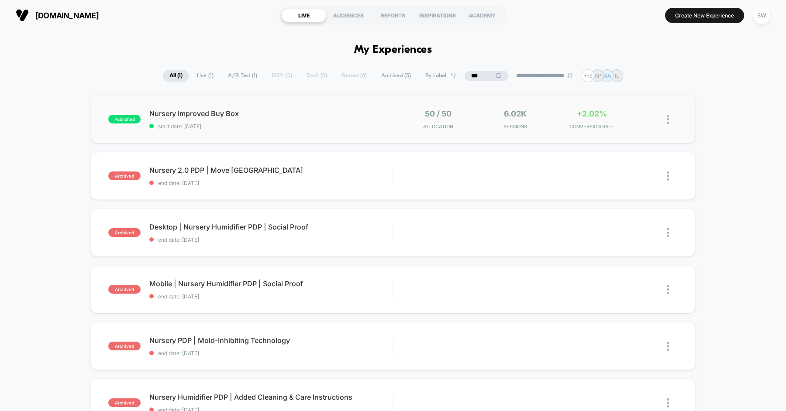
click at [666, 120] on img at bounding box center [667, 119] width 2 height 9
click at [621, 123] on div "Preview Link" at bounding box center [622, 129] width 79 height 20
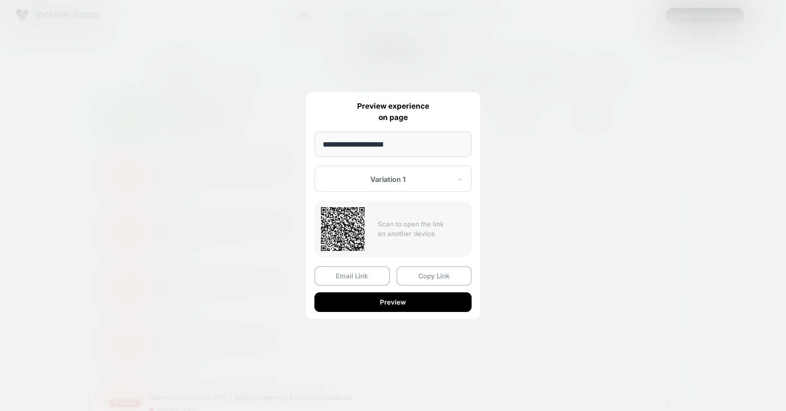
click at [368, 185] on div "Variation 1" at bounding box center [392, 179] width 157 height 26
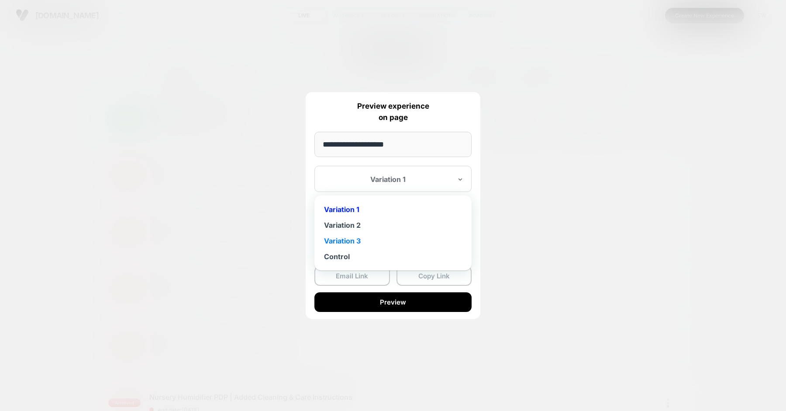
click at [367, 246] on div "Variation 3" at bounding box center [393, 241] width 148 height 16
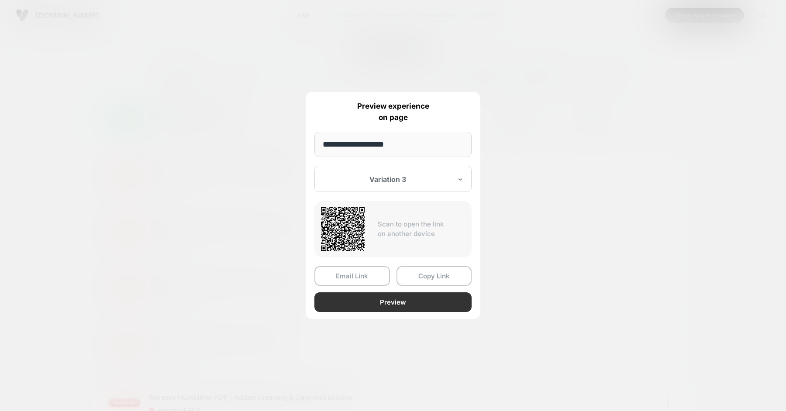
click at [415, 299] on button "Preview" at bounding box center [392, 302] width 157 height 20
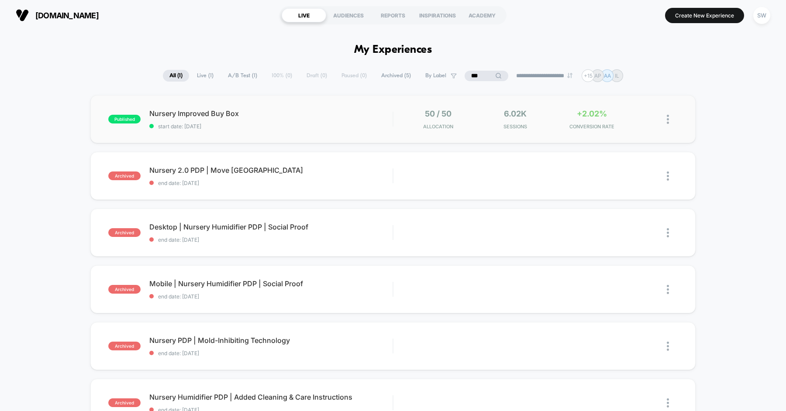
click at [668, 119] on img at bounding box center [667, 119] width 2 height 9
click at [626, 125] on div "Preview Link" at bounding box center [622, 129] width 79 height 20
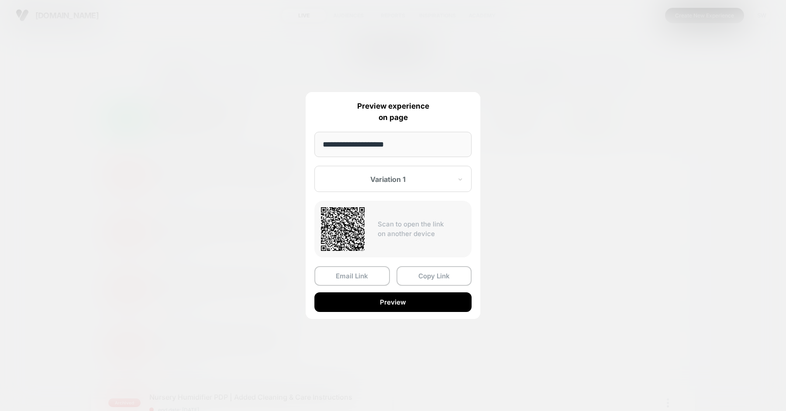
click at [390, 178] on div at bounding box center [387, 179] width 128 height 9
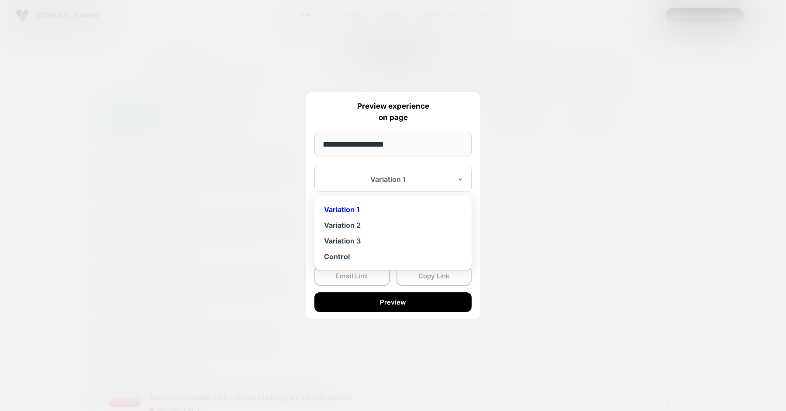
click at [352, 173] on div "Variation 1" at bounding box center [392, 179] width 157 height 26
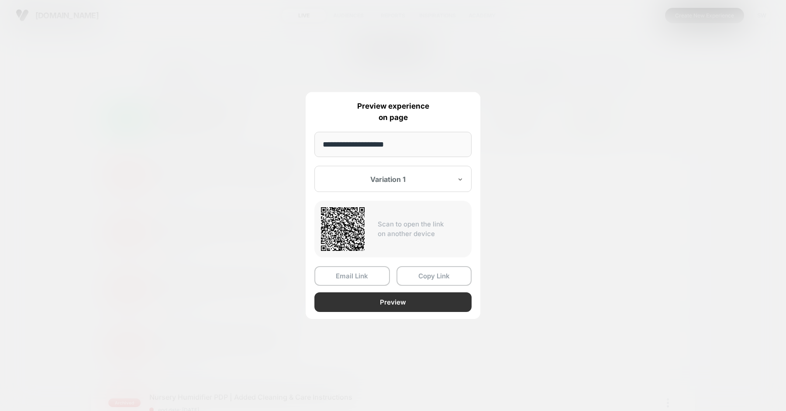
click at [383, 302] on button "Preview" at bounding box center [392, 302] width 157 height 20
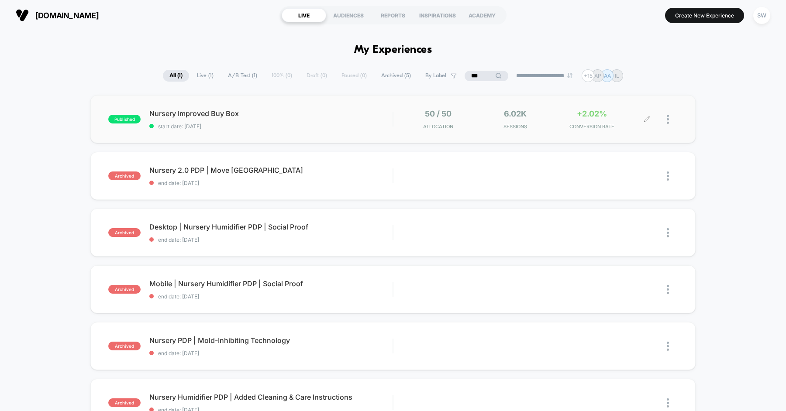
click at [480, 78] on input "***" at bounding box center [486, 76] width 44 height 10
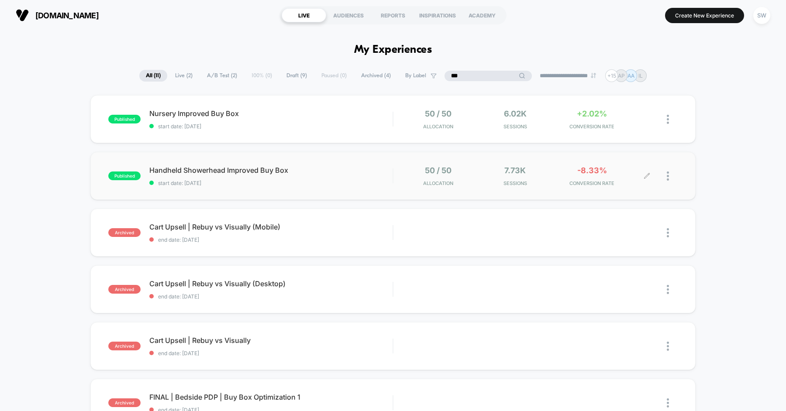
type input "***"
click at [669, 175] on div at bounding box center [671, 176] width 11 height 21
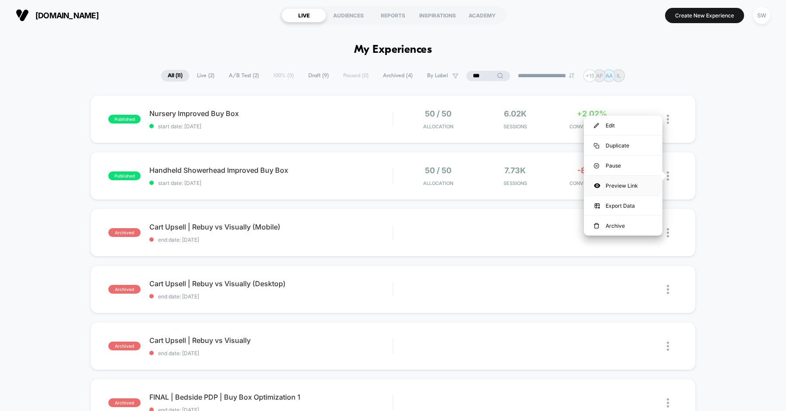
click at [624, 186] on div "Preview Link" at bounding box center [622, 186] width 79 height 20
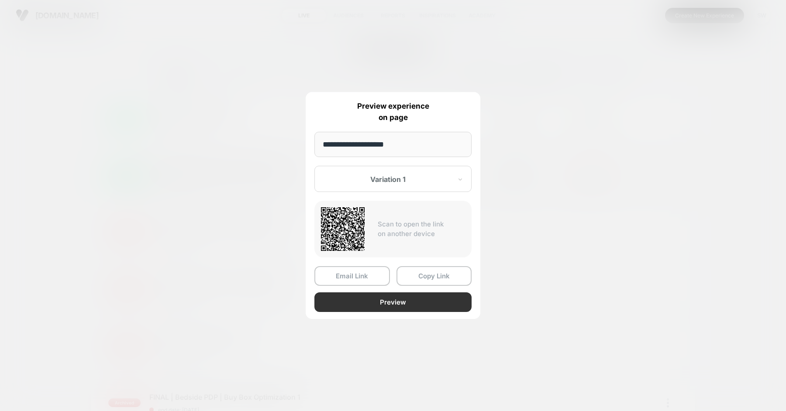
click at [406, 299] on button "Preview" at bounding box center [392, 302] width 157 height 20
